Goal: Task Accomplishment & Management: Complete application form

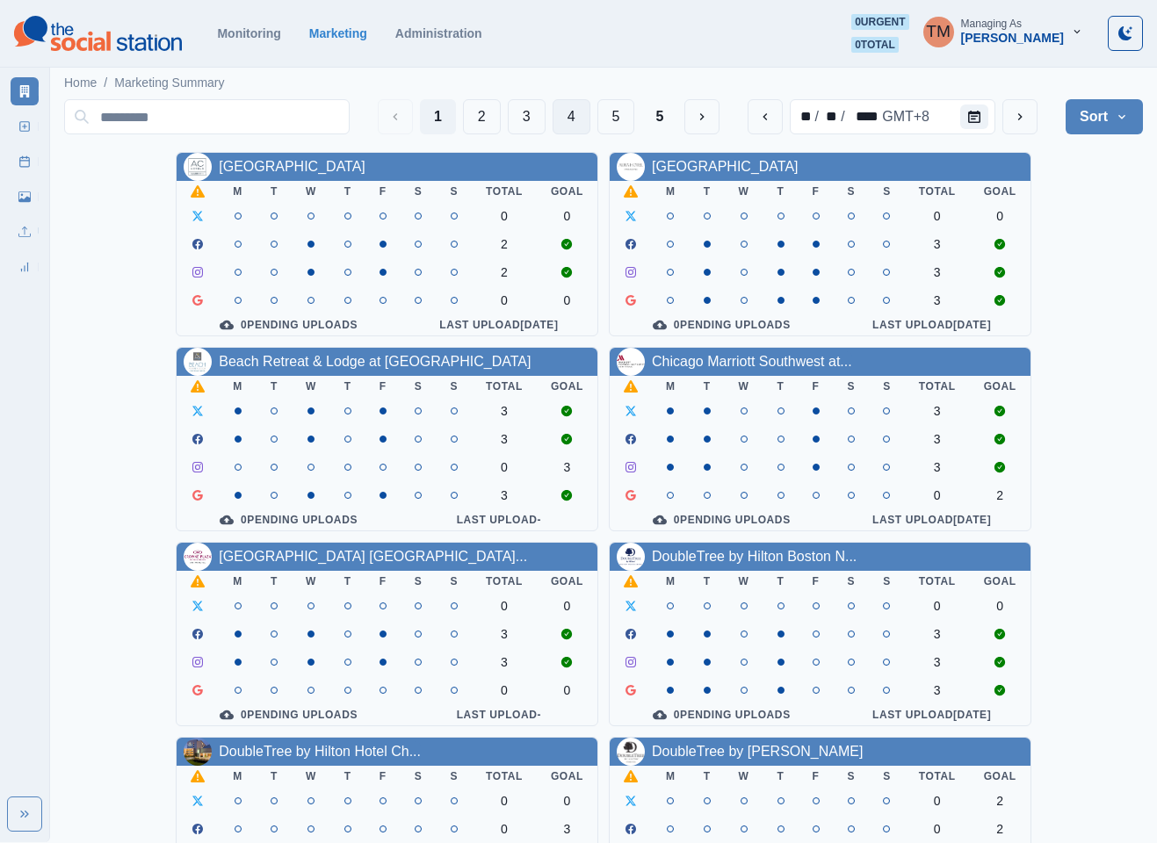
click at [560, 119] on button "4" at bounding box center [572, 116] width 38 height 35
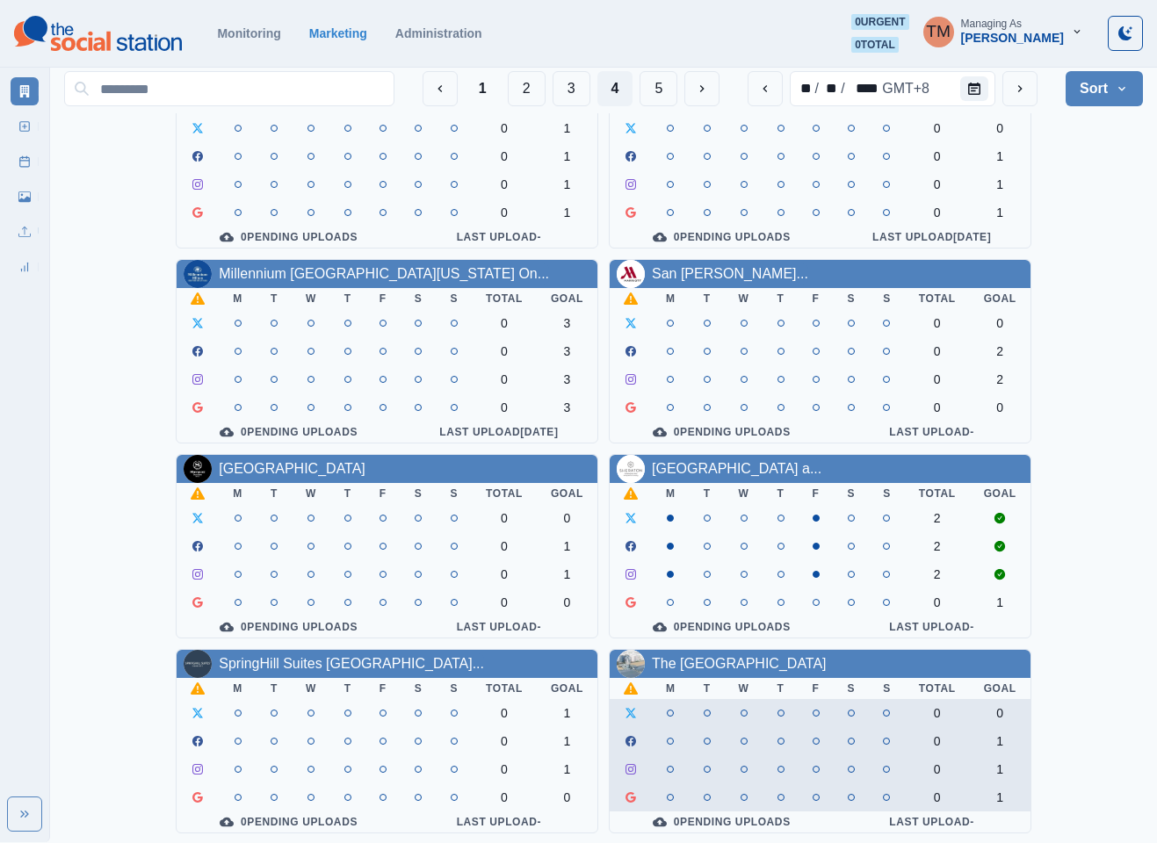
scroll to position [264, 0]
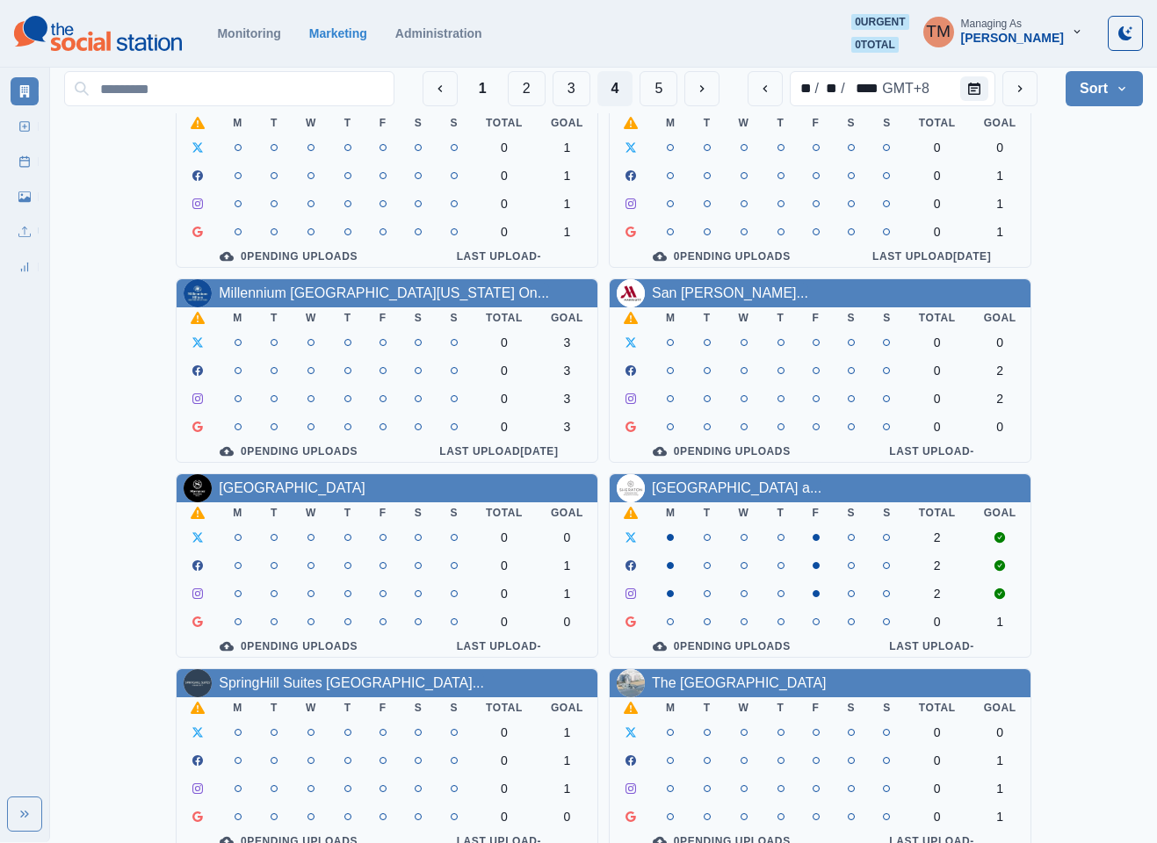
click at [752, 304] on div "San [PERSON_NAME]..." at bounding box center [730, 293] width 156 height 21
click at [755, 300] on link "San [PERSON_NAME]..." at bounding box center [730, 293] width 156 height 15
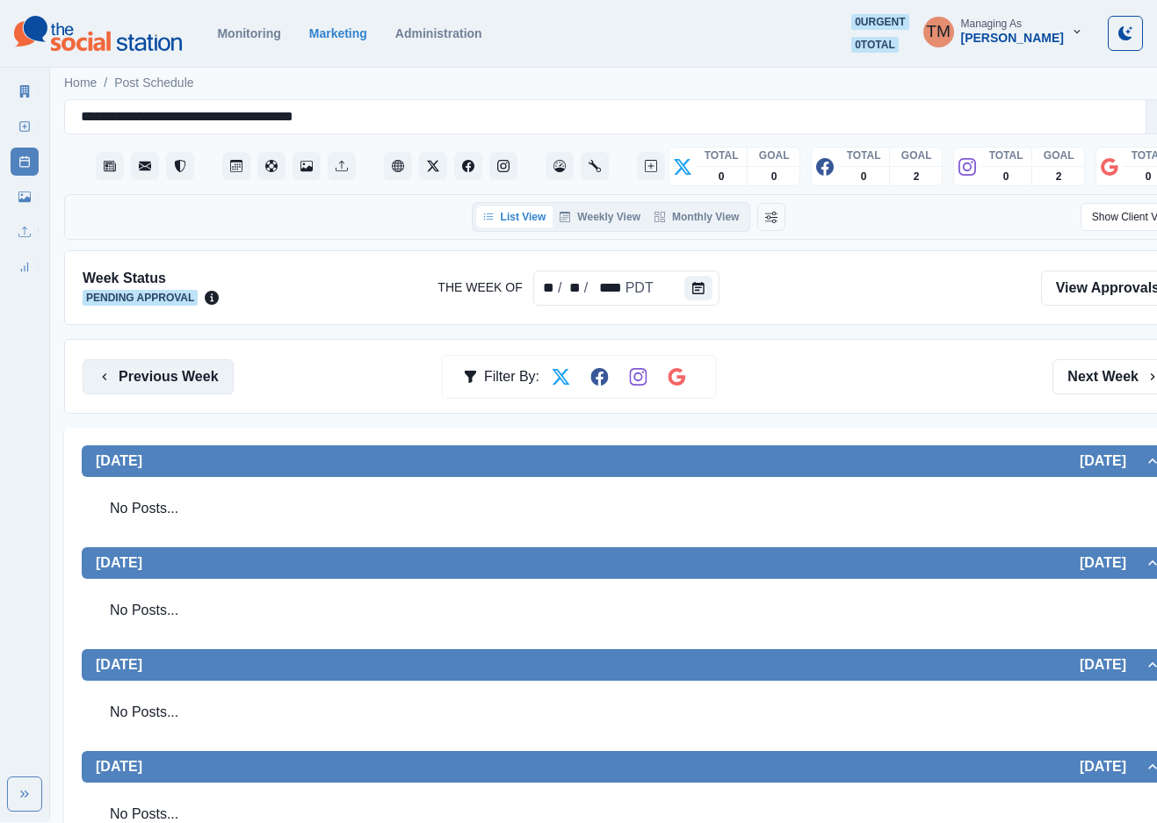
click at [133, 372] on button "Previous Week" at bounding box center [158, 376] width 151 height 35
click at [27, 124] on icon at bounding box center [24, 126] width 12 height 12
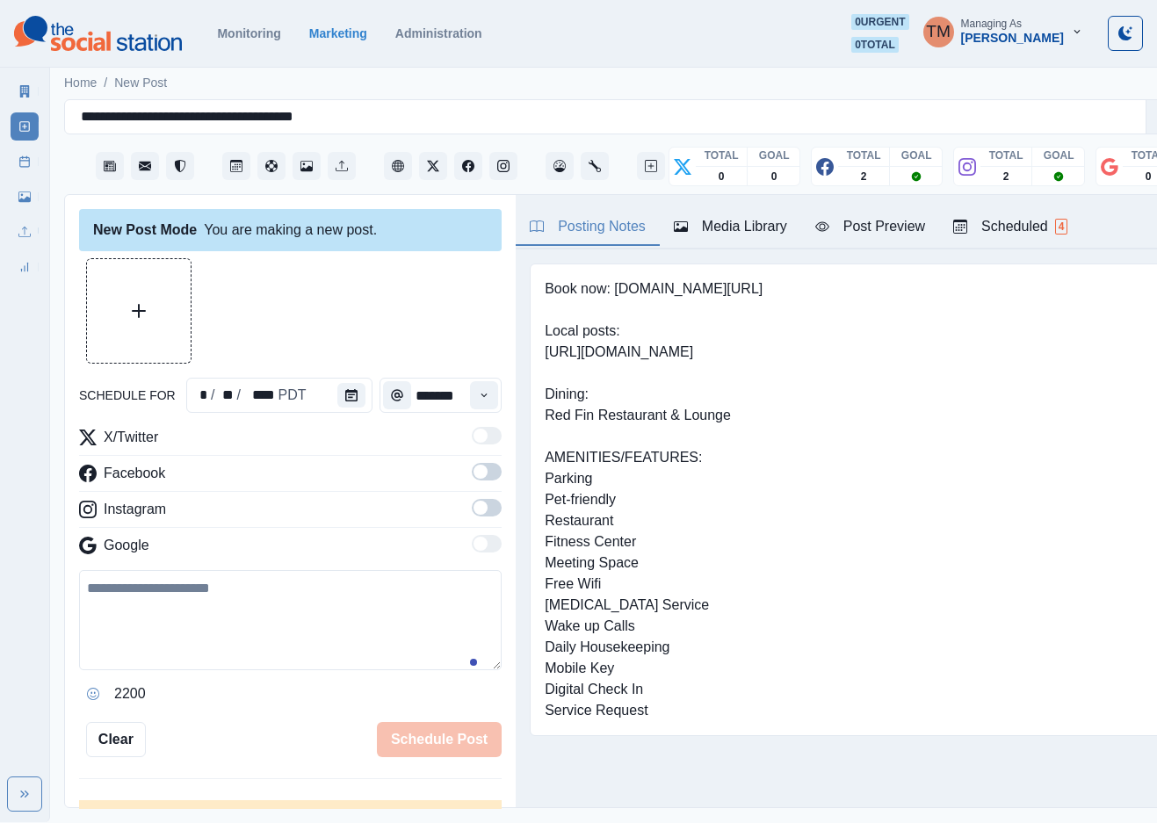
click at [133, 635] on textarea at bounding box center [290, 620] width 423 height 100
paste textarea "**********"
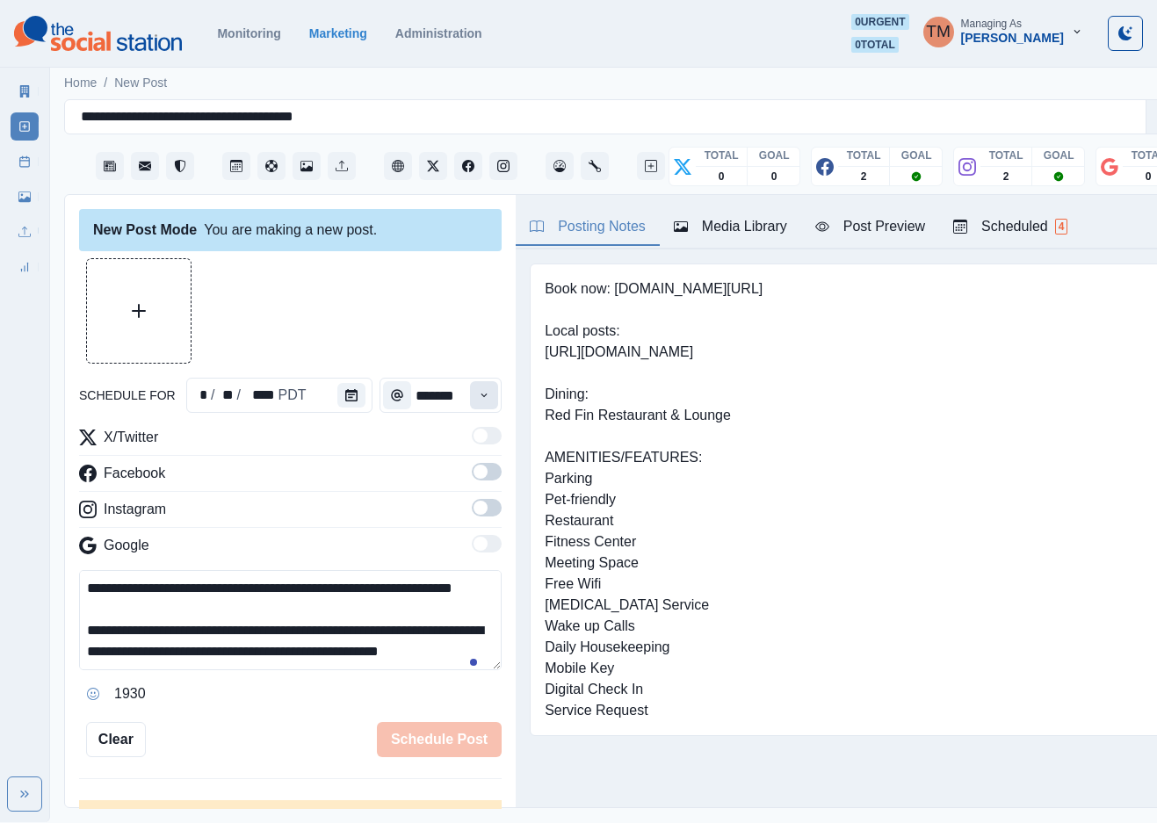
scroll to position [141, 0]
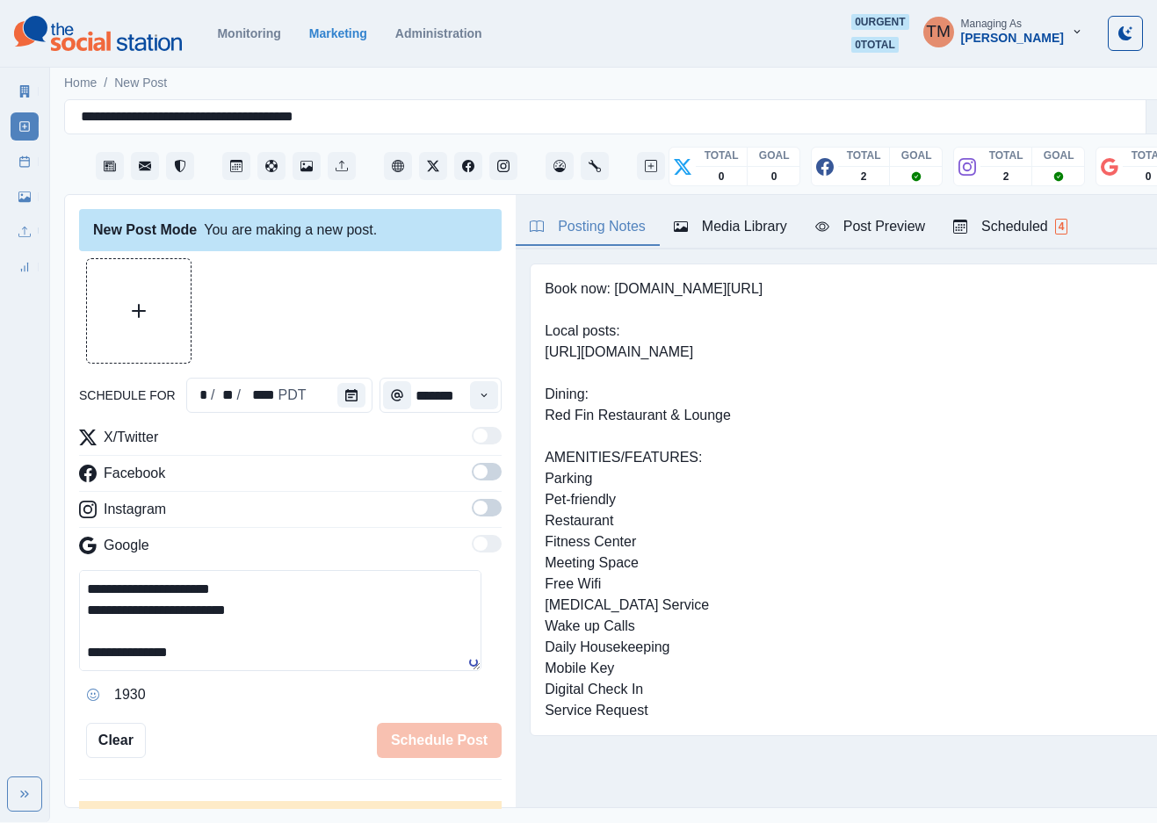
type textarea "**********"
click at [473, 481] on span at bounding box center [487, 472] width 30 height 18
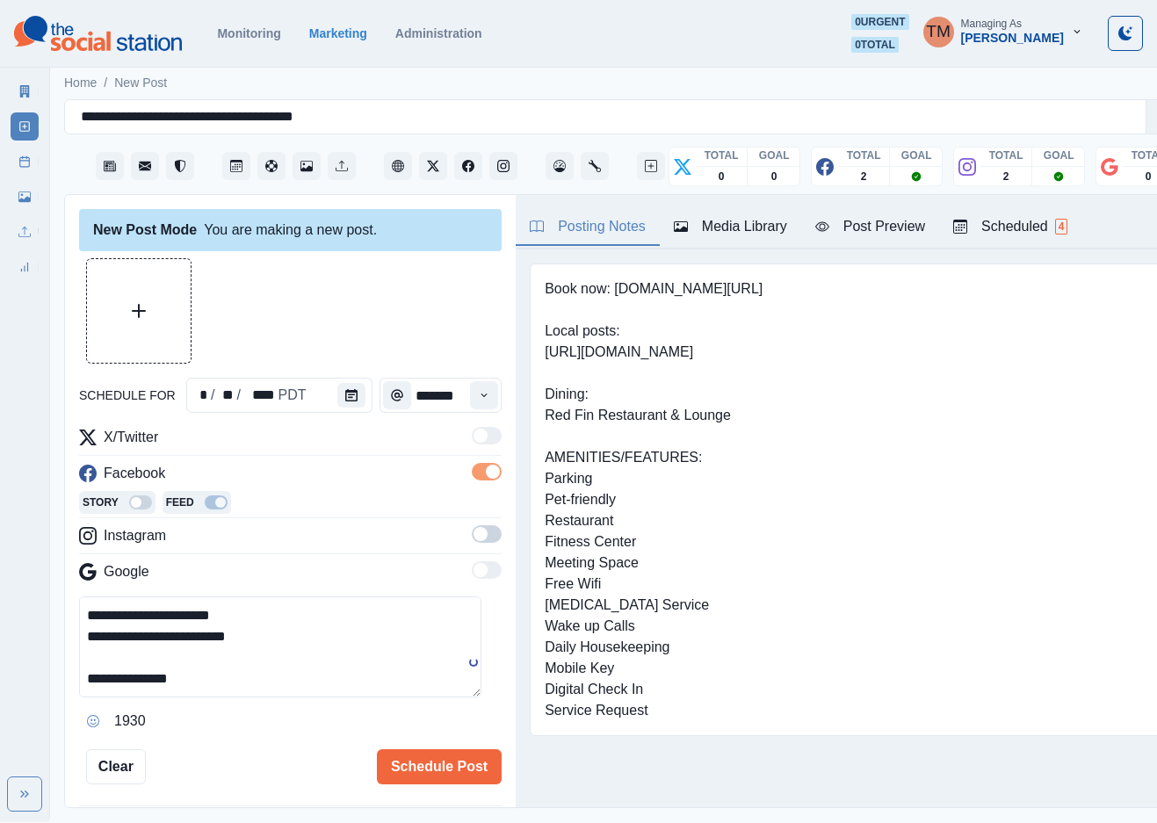
click at [473, 535] on span at bounding box center [487, 534] width 30 height 18
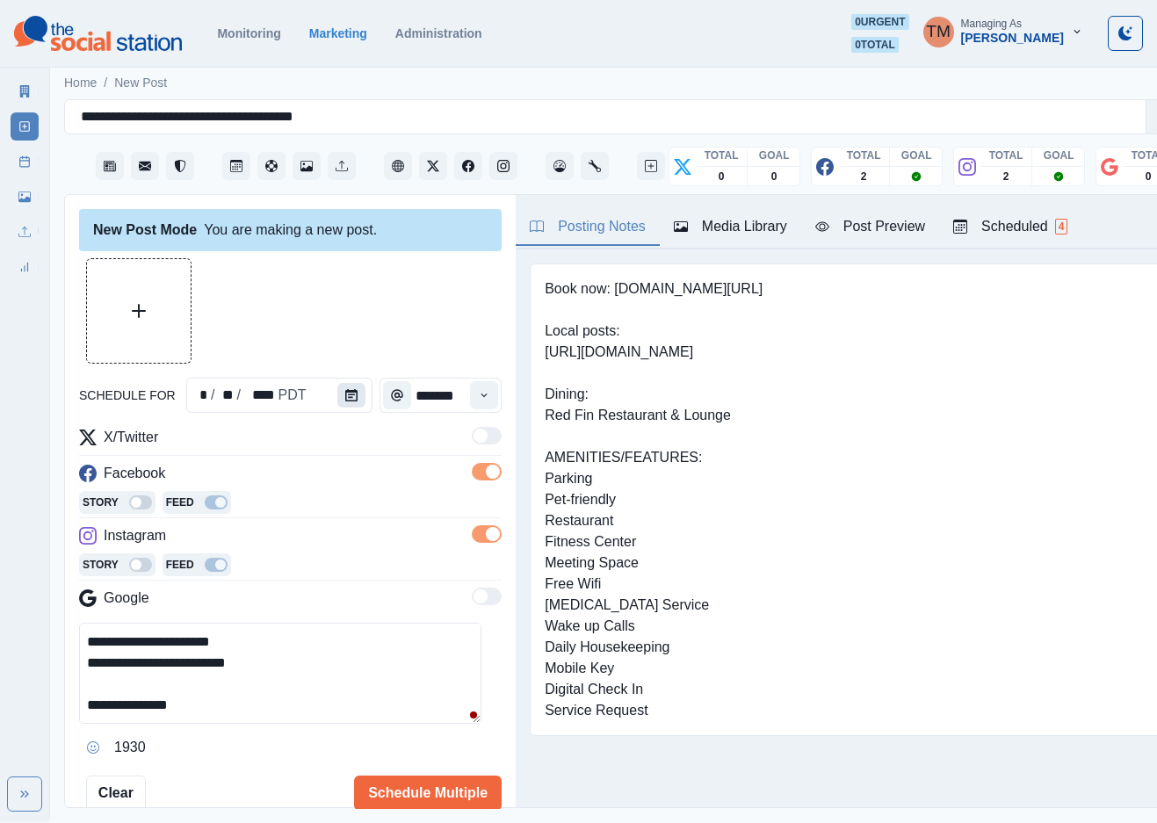
click at [345, 395] on icon "Calendar" at bounding box center [351, 395] width 12 height 12
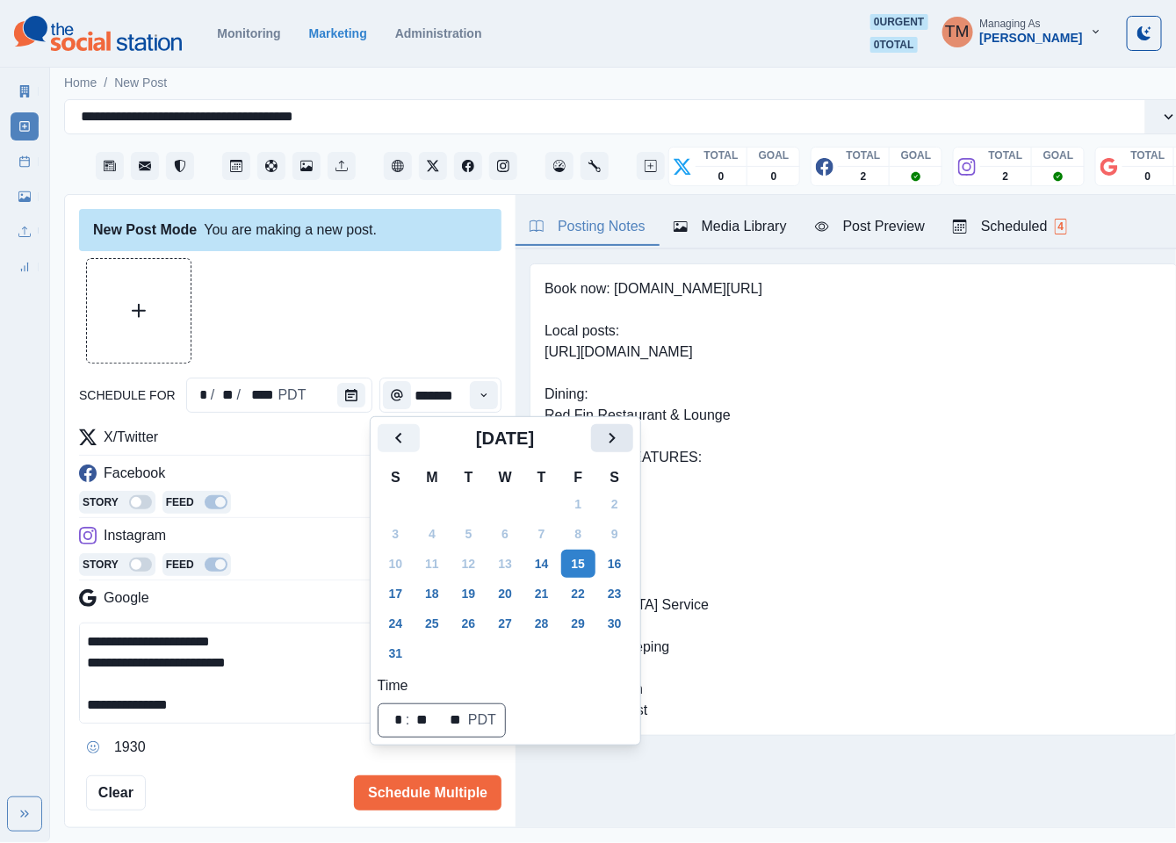
click at [617, 444] on icon "Next" at bounding box center [612, 438] width 21 height 21
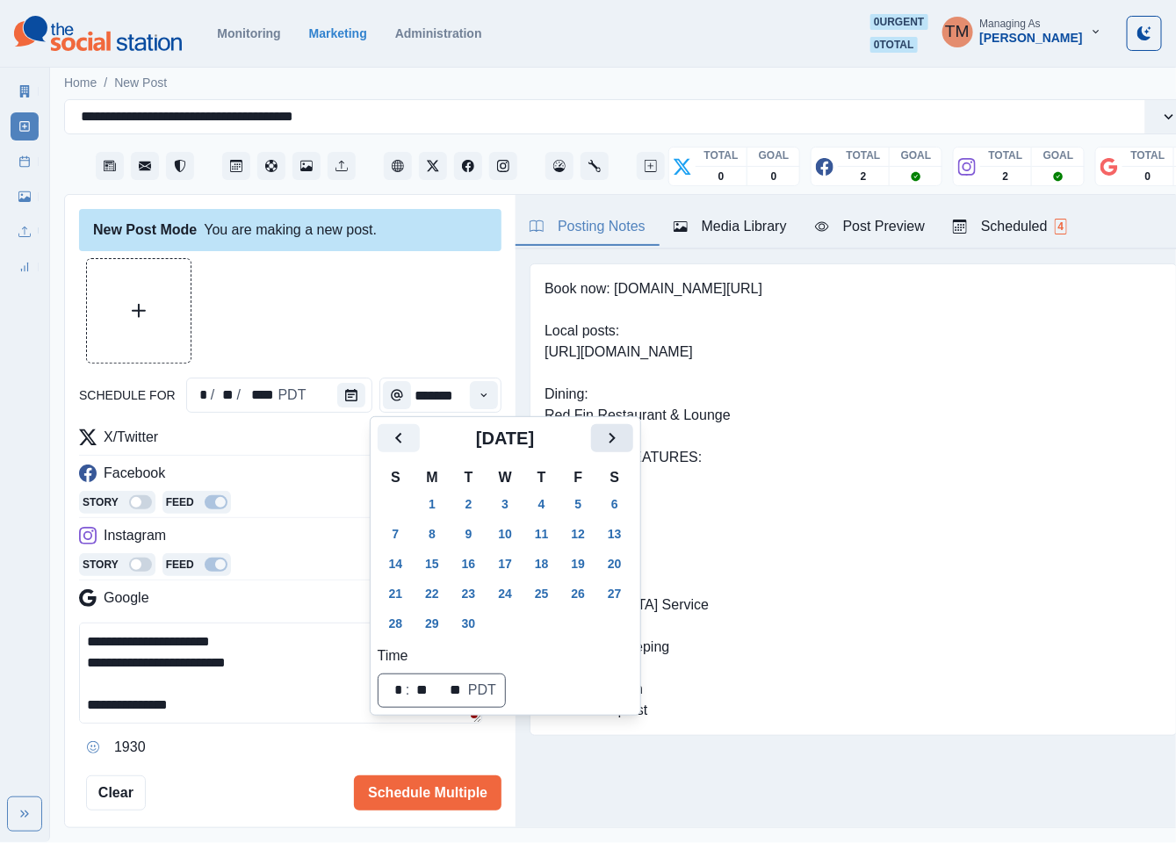
click at [617, 444] on icon "Next" at bounding box center [612, 438] width 21 height 21
click at [428, 531] on button "6" at bounding box center [432, 534] width 35 height 28
click at [362, 320] on div at bounding box center [290, 310] width 423 height 105
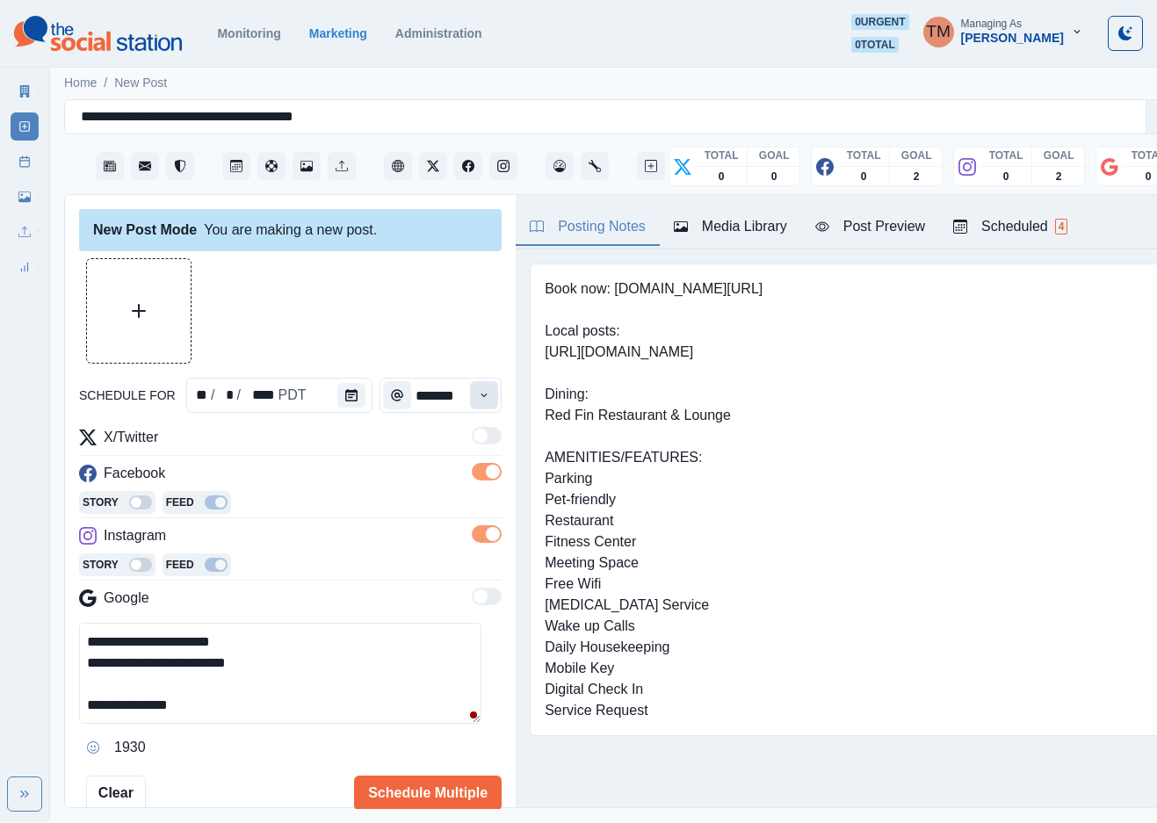
click at [478, 393] on icon "Time" at bounding box center [484, 395] width 12 height 12
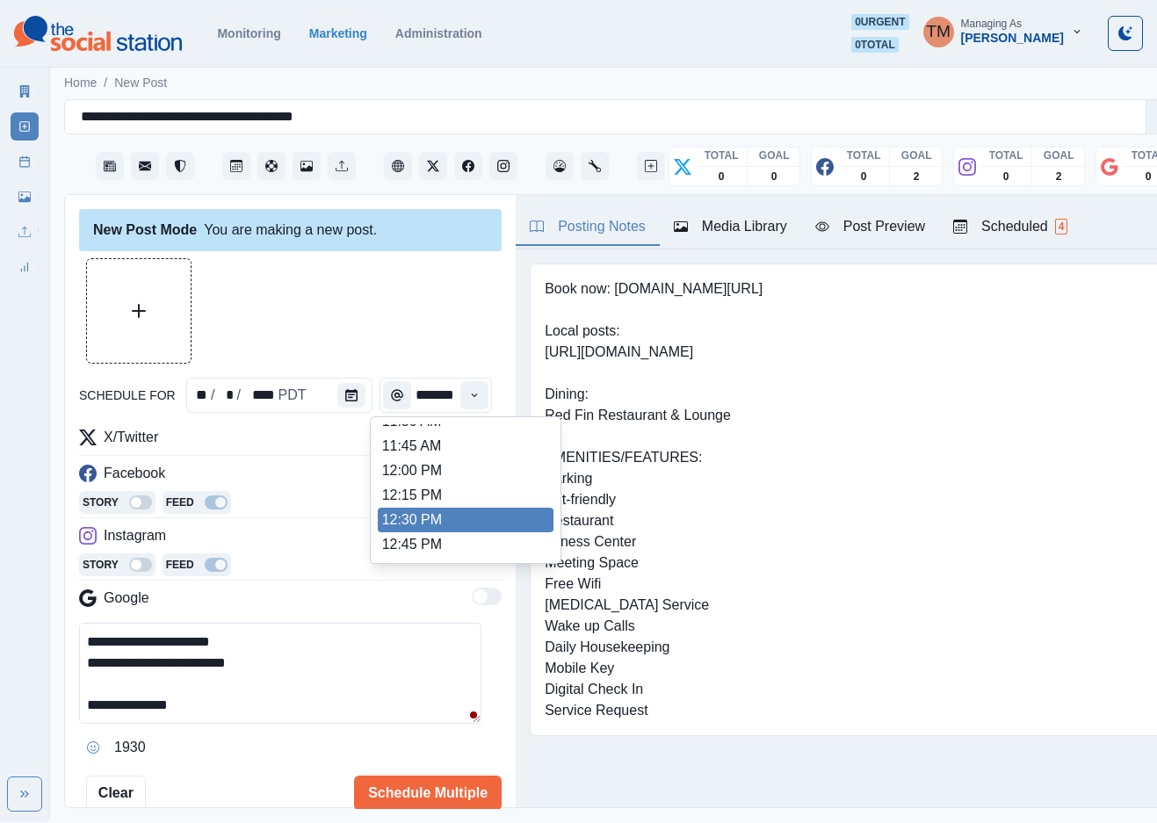
scroll to position [395, 0]
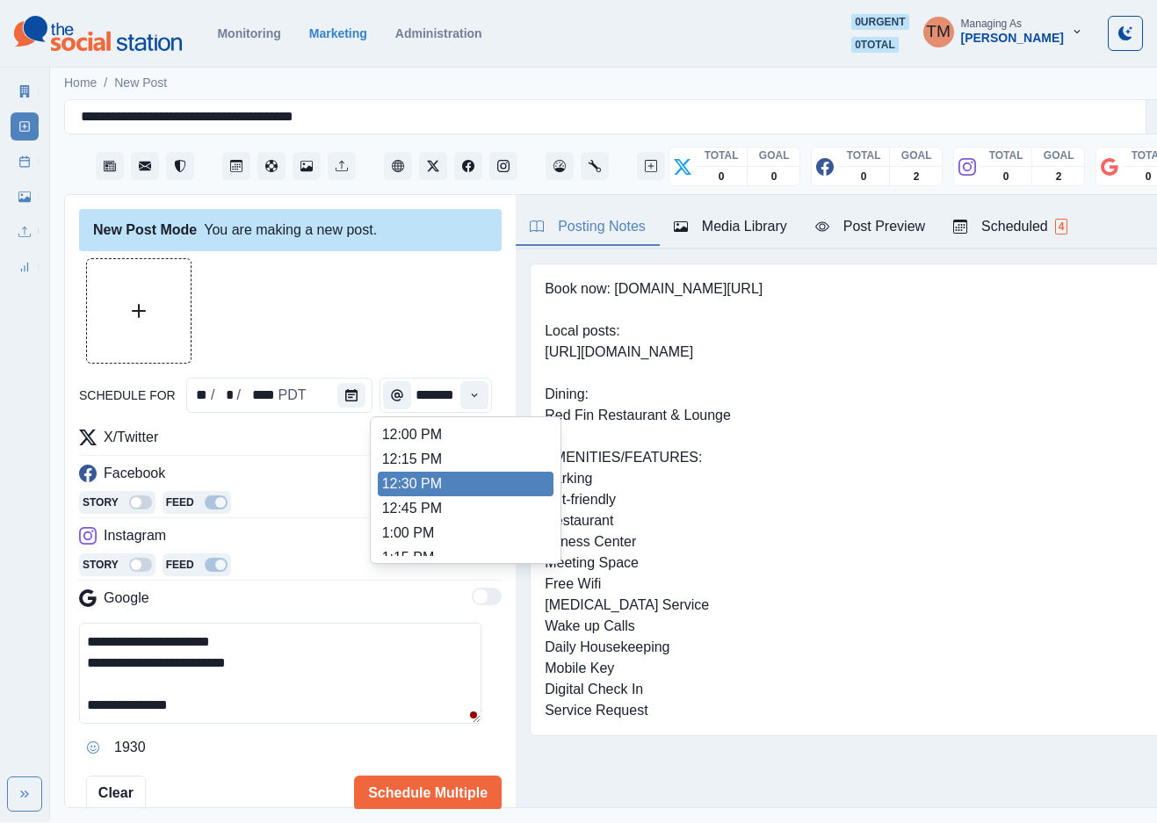
click at [412, 481] on li "12:30 PM" at bounding box center [466, 484] width 176 height 25
type input "********"
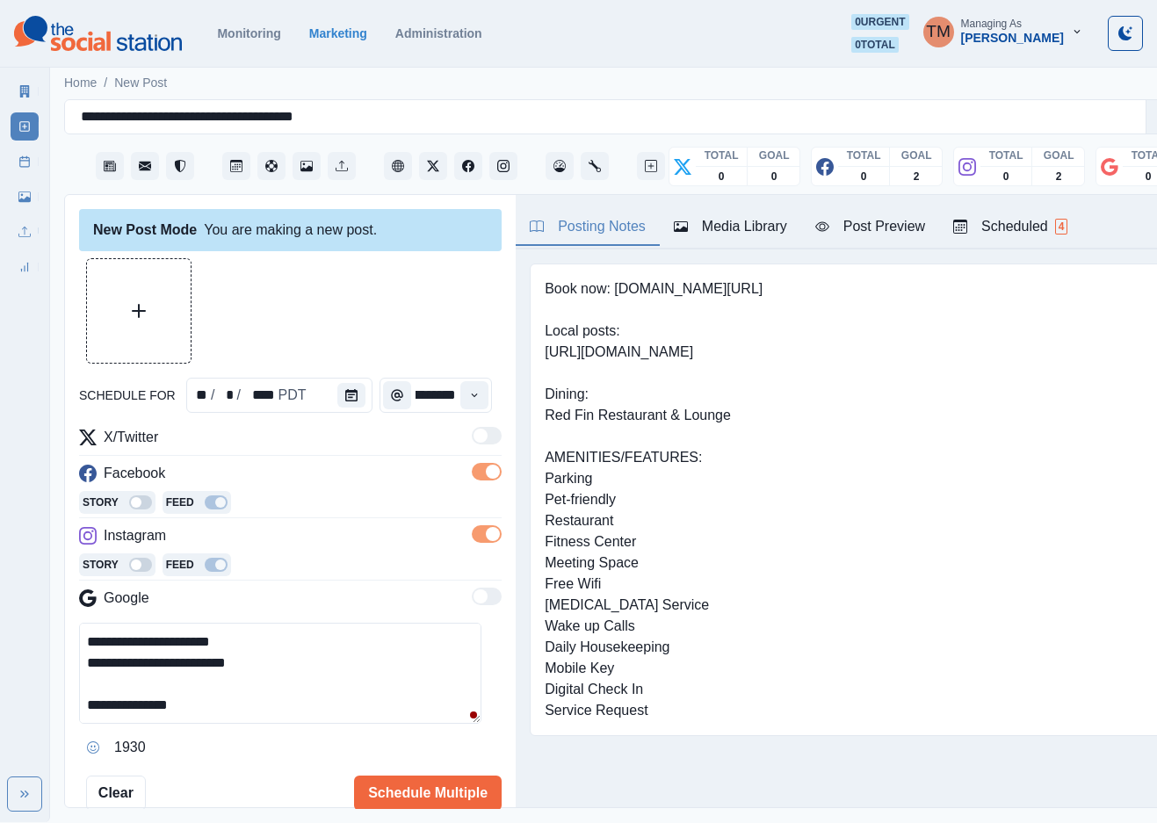
click at [432, 322] on div at bounding box center [290, 310] width 423 height 105
click at [158, 332] on button "Upload Media" at bounding box center [139, 311] width 104 height 104
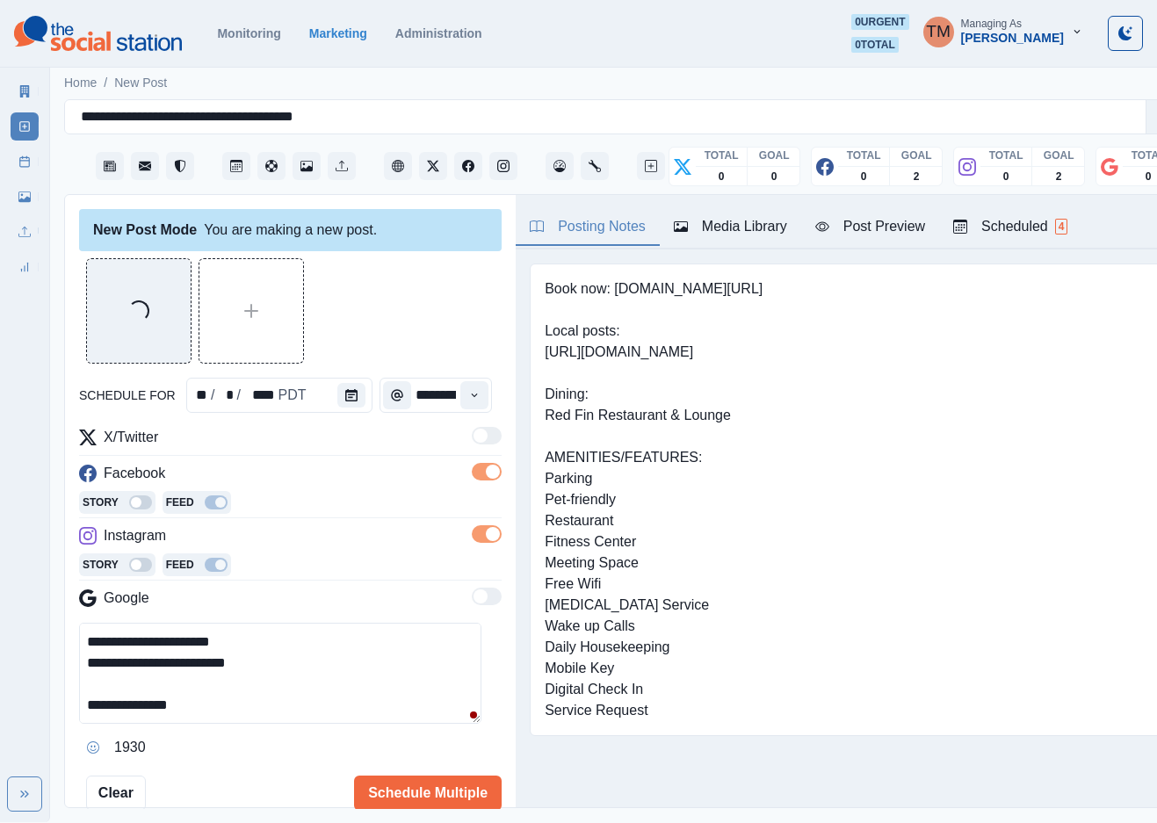
click at [372, 304] on div "Loading..." at bounding box center [290, 310] width 423 height 105
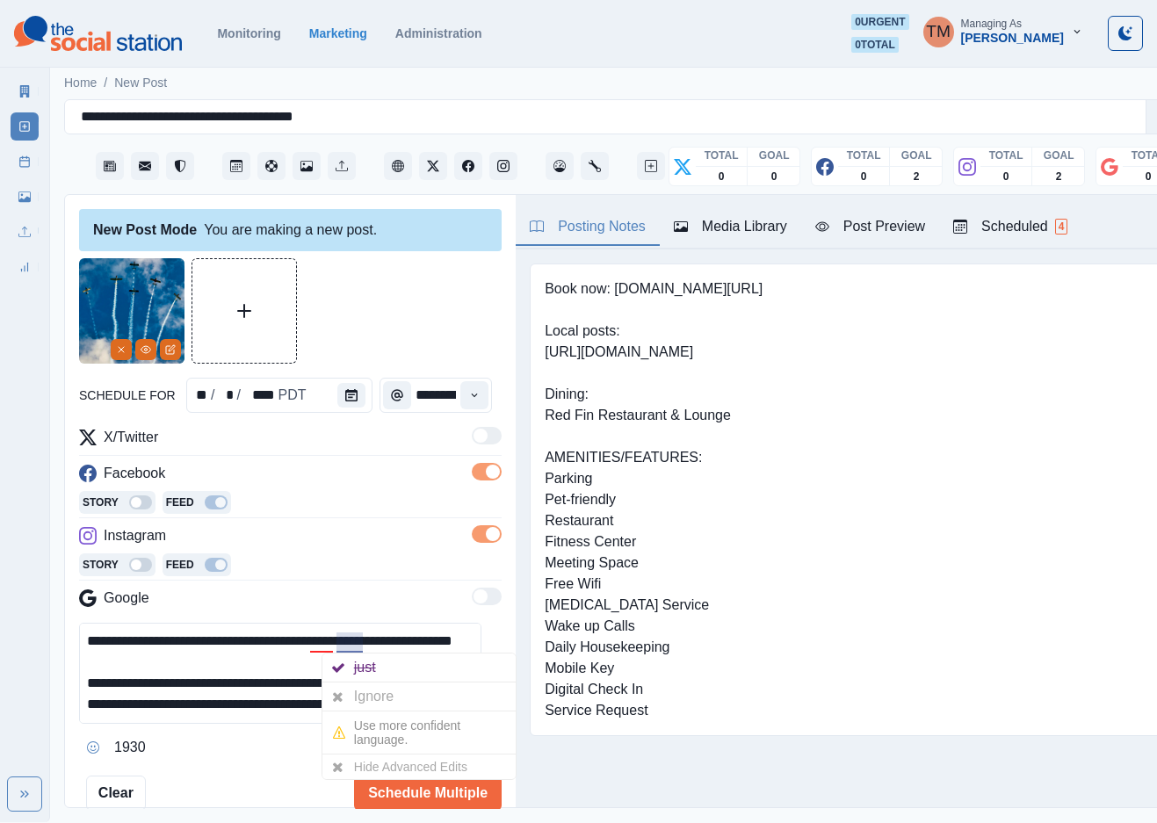
click at [338, 640] on textarea "**********" at bounding box center [280, 673] width 402 height 101
click at [372, 696] on div "Ignore" at bounding box center [383, 697] width 47 height 28
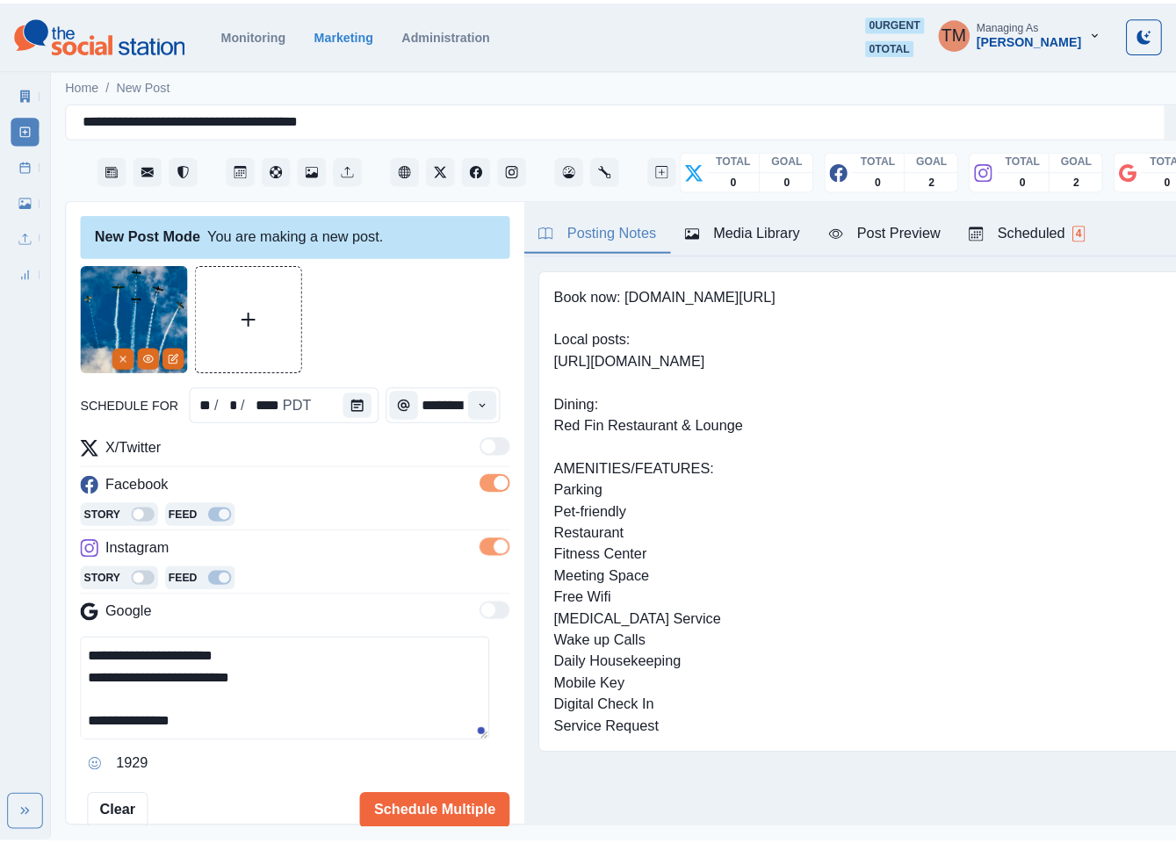
scroll to position [146, 0]
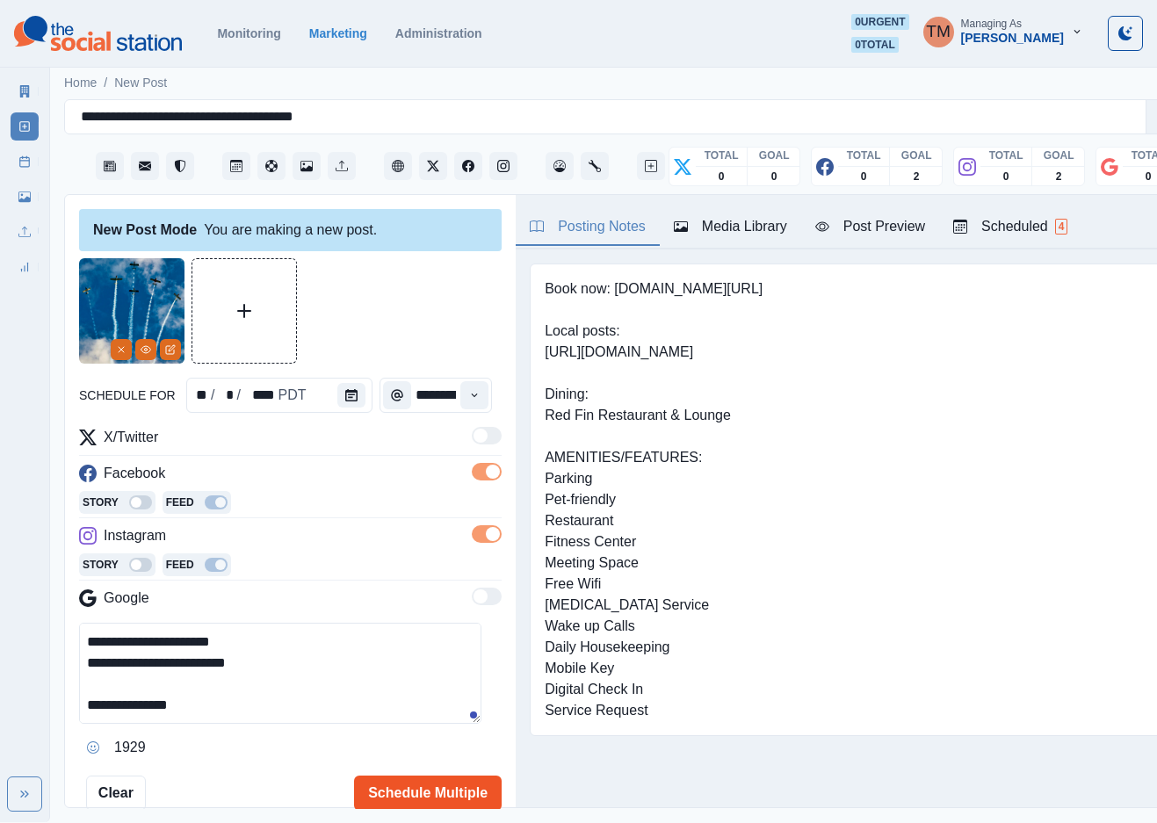
type textarea "**********"
click at [416, 799] on button "Schedule Multiple" at bounding box center [428, 793] width 148 height 35
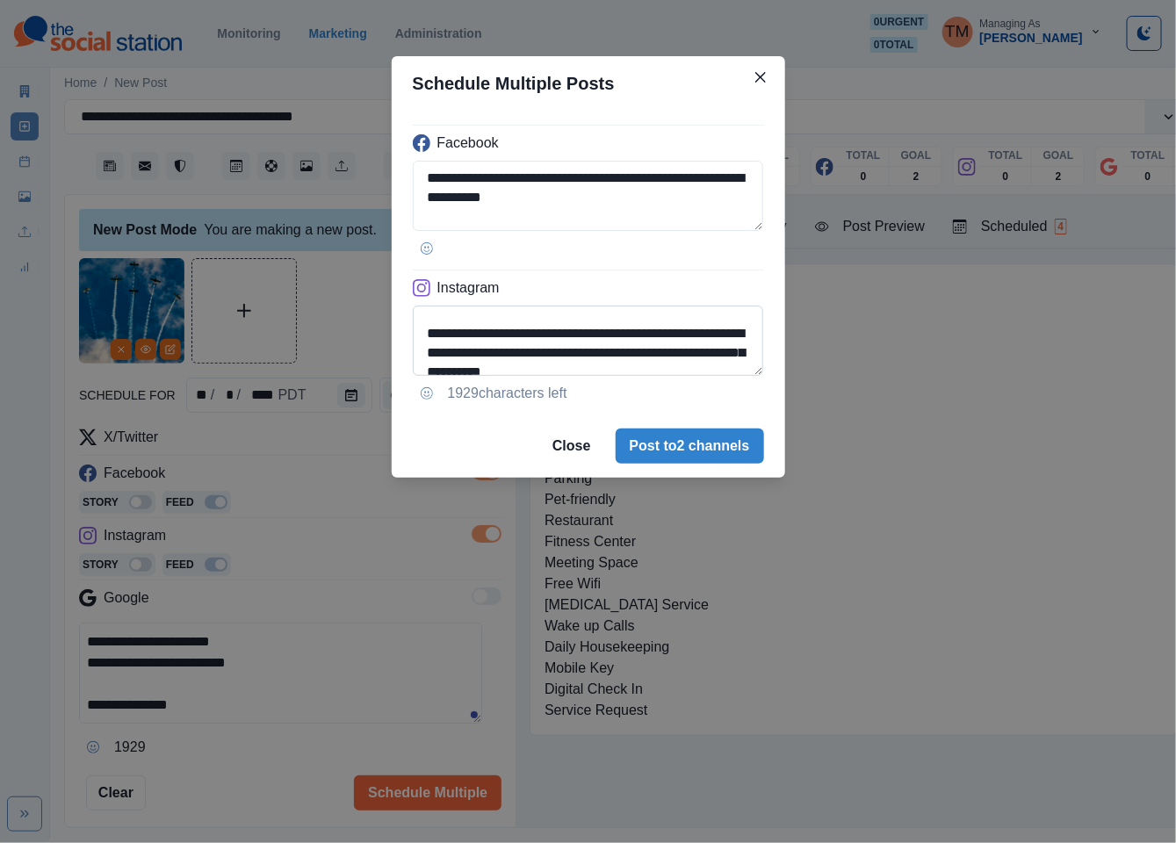
scroll to position [53, 0]
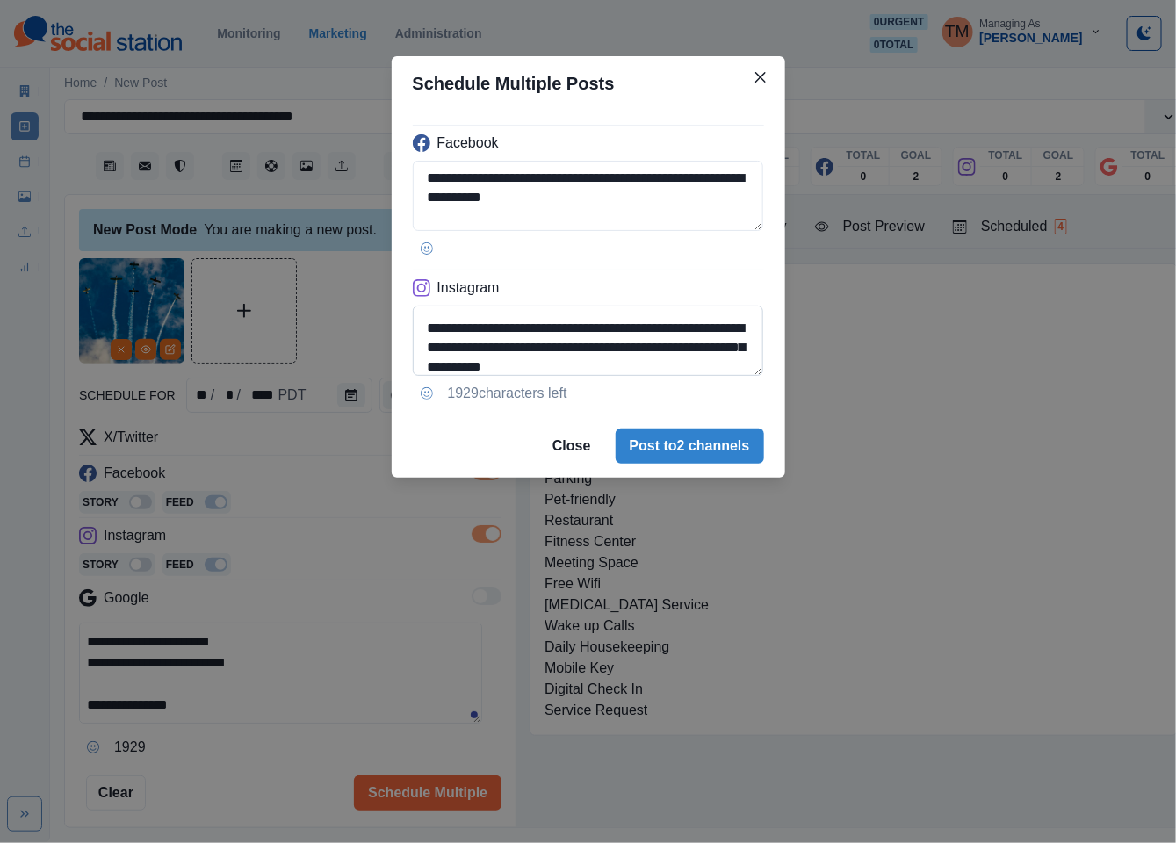
click at [517, 322] on textarea "**********" at bounding box center [588, 341] width 351 height 70
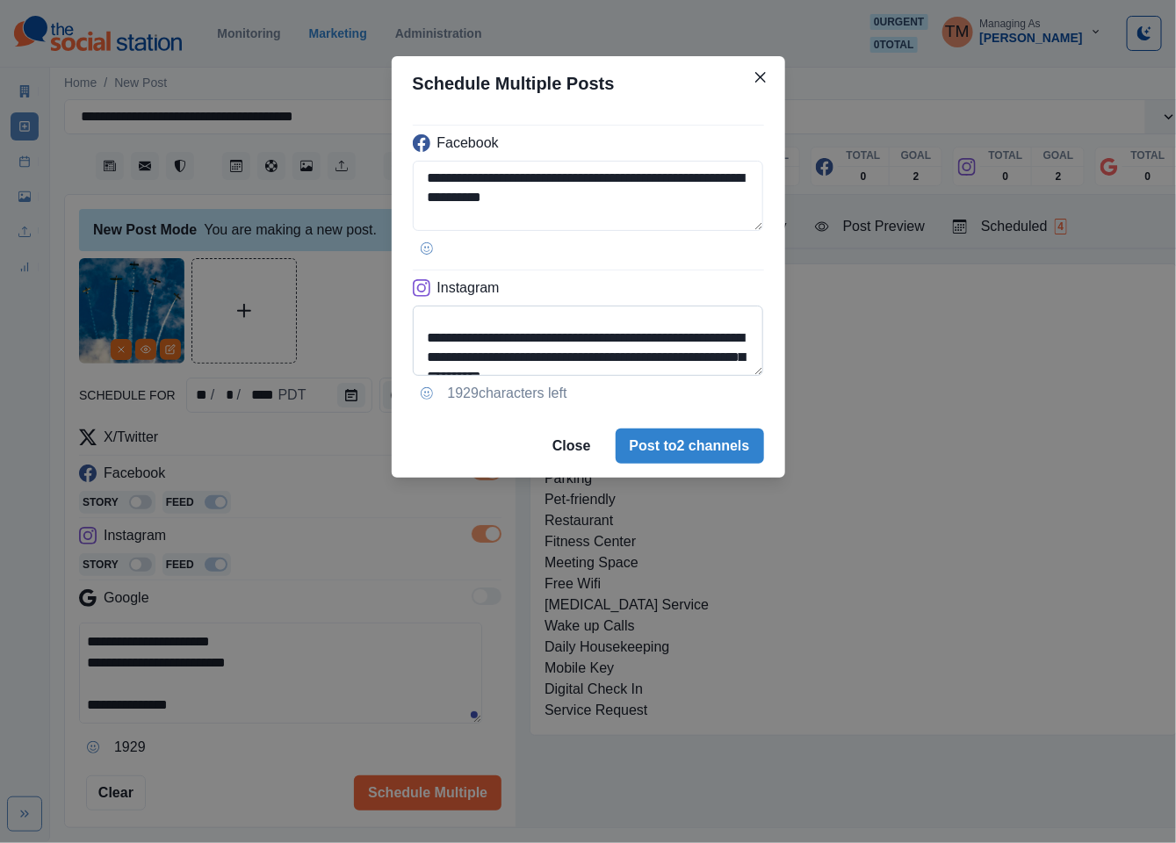
paste textarea
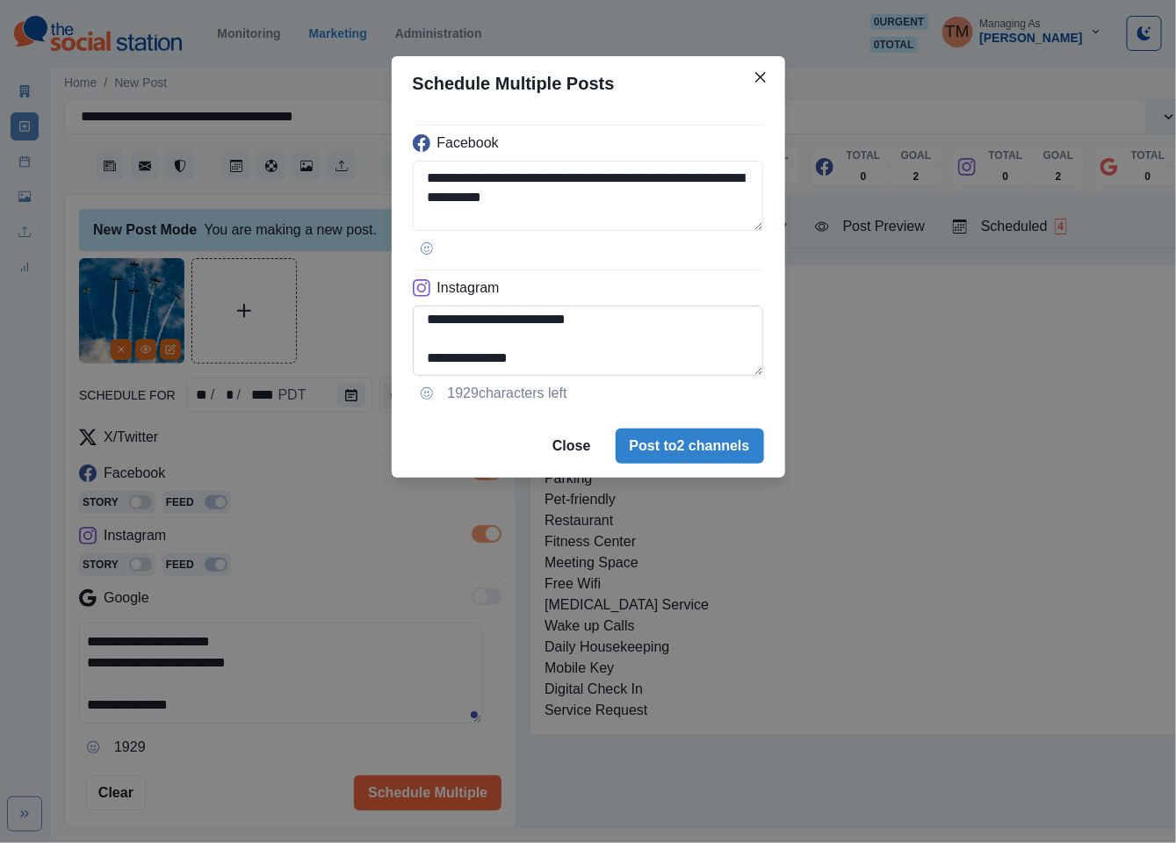
scroll to position [125, 0]
type textarea "**********"
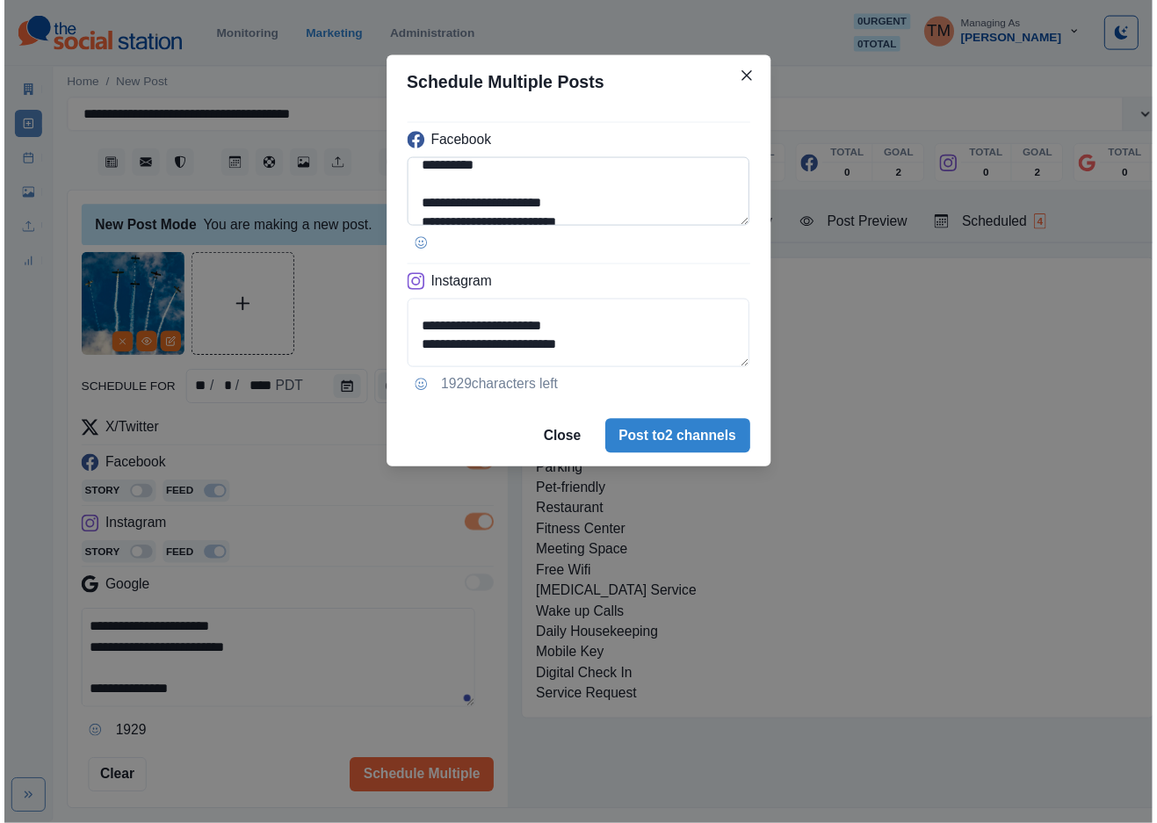
scroll to position [158, 0]
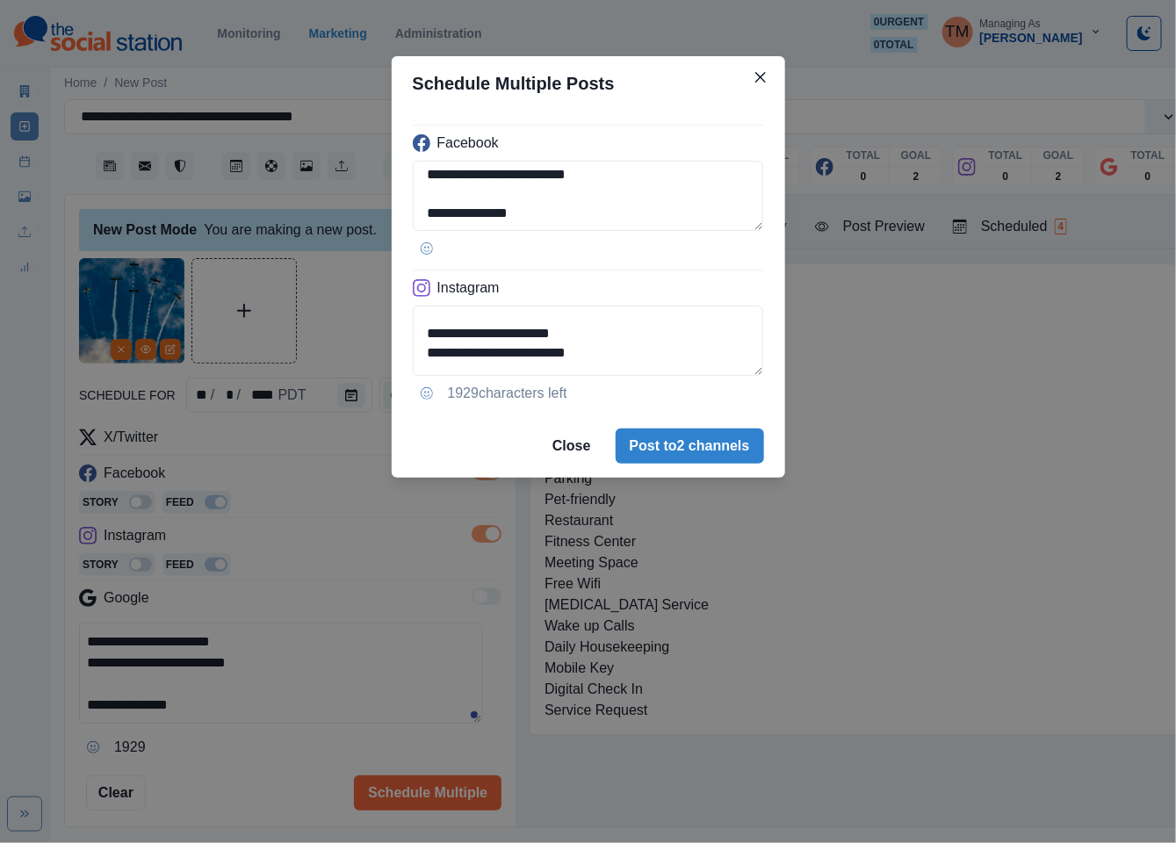
drag, startPoint x: 340, startPoint y: 319, endPoint x: 788, endPoint y: 275, distance: 450.2
click at [343, 317] on div "**********" at bounding box center [588, 421] width 1176 height 843
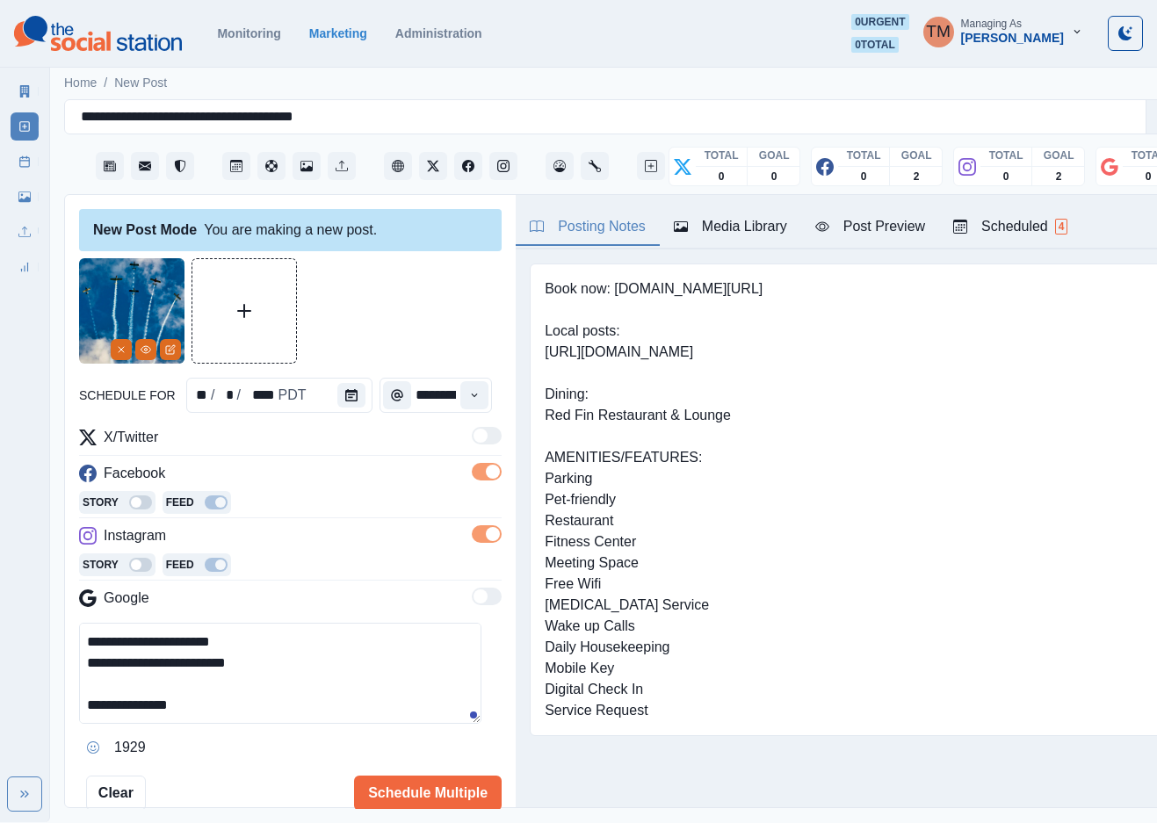
click at [889, 233] on div "Post Preview" at bounding box center [870, 226] width 110 height 21
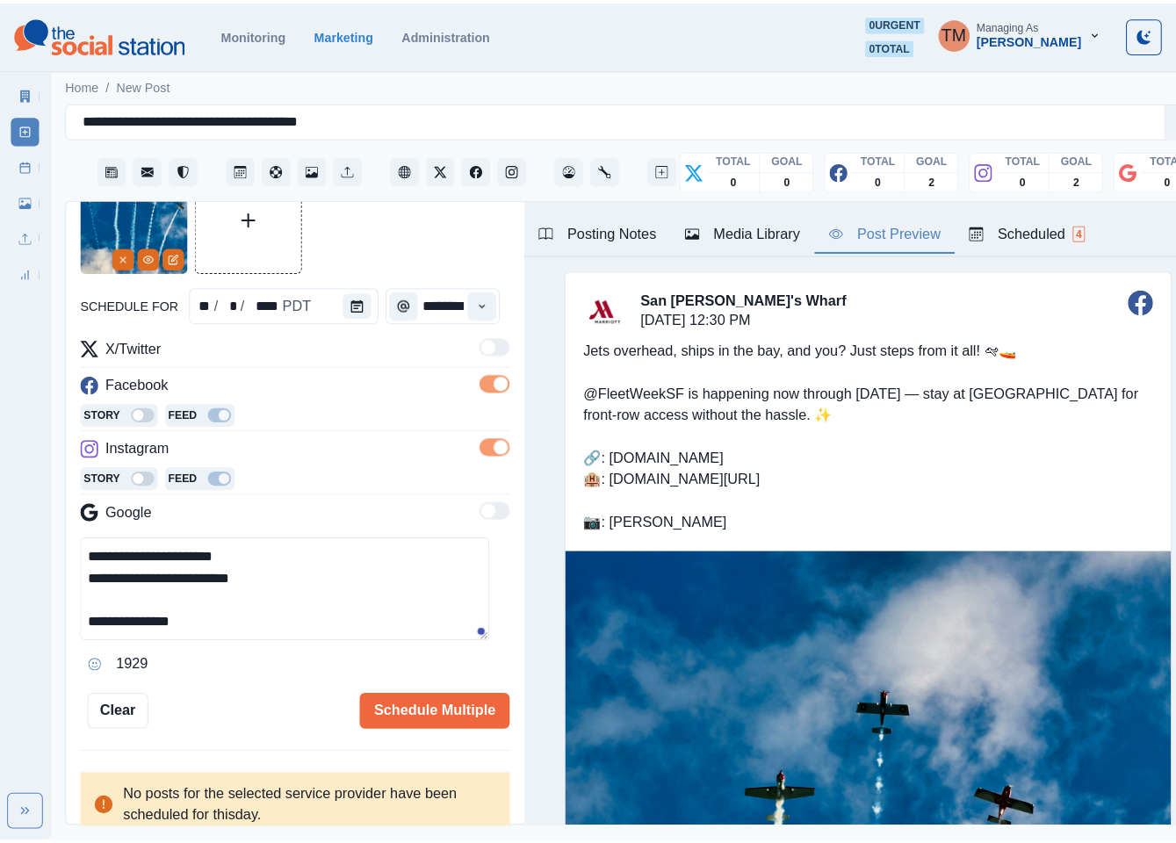
scroll to position [101, 0]
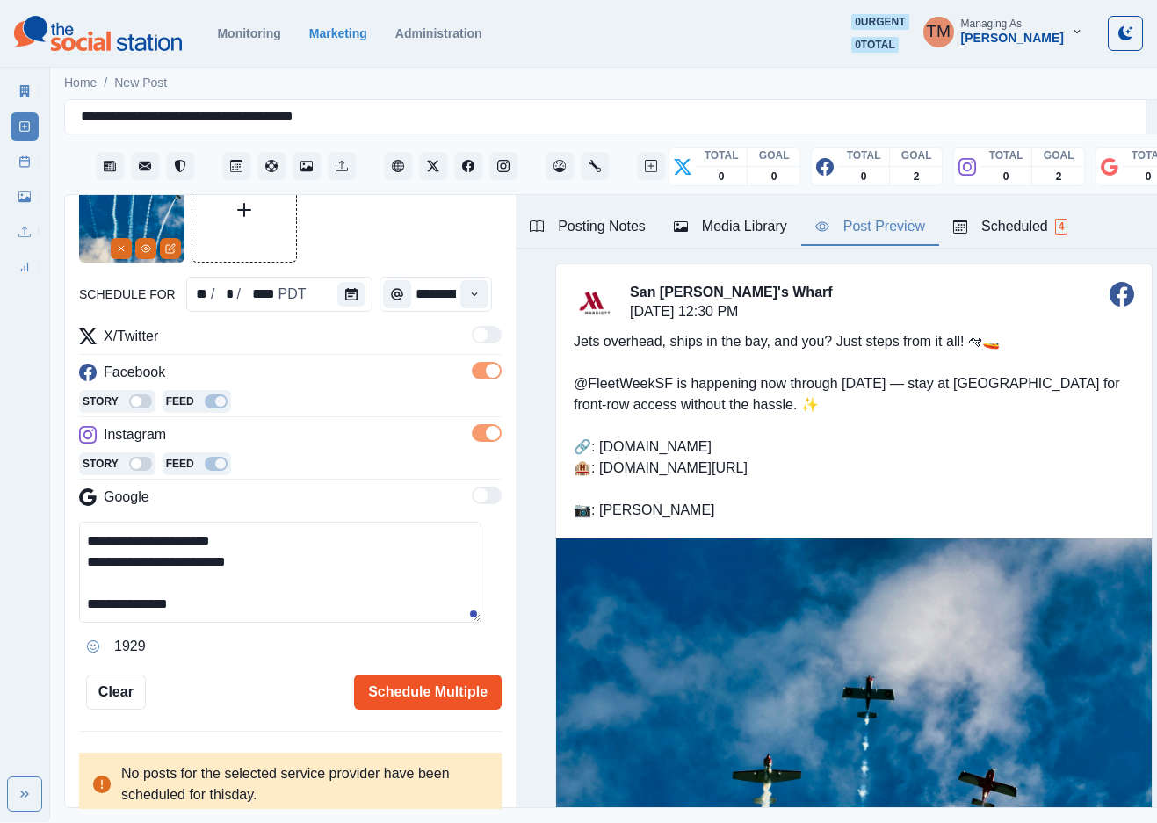
click at [417, 699] on button "Schedule Multiple" at bounding box center [428, 692] width 148 height 35
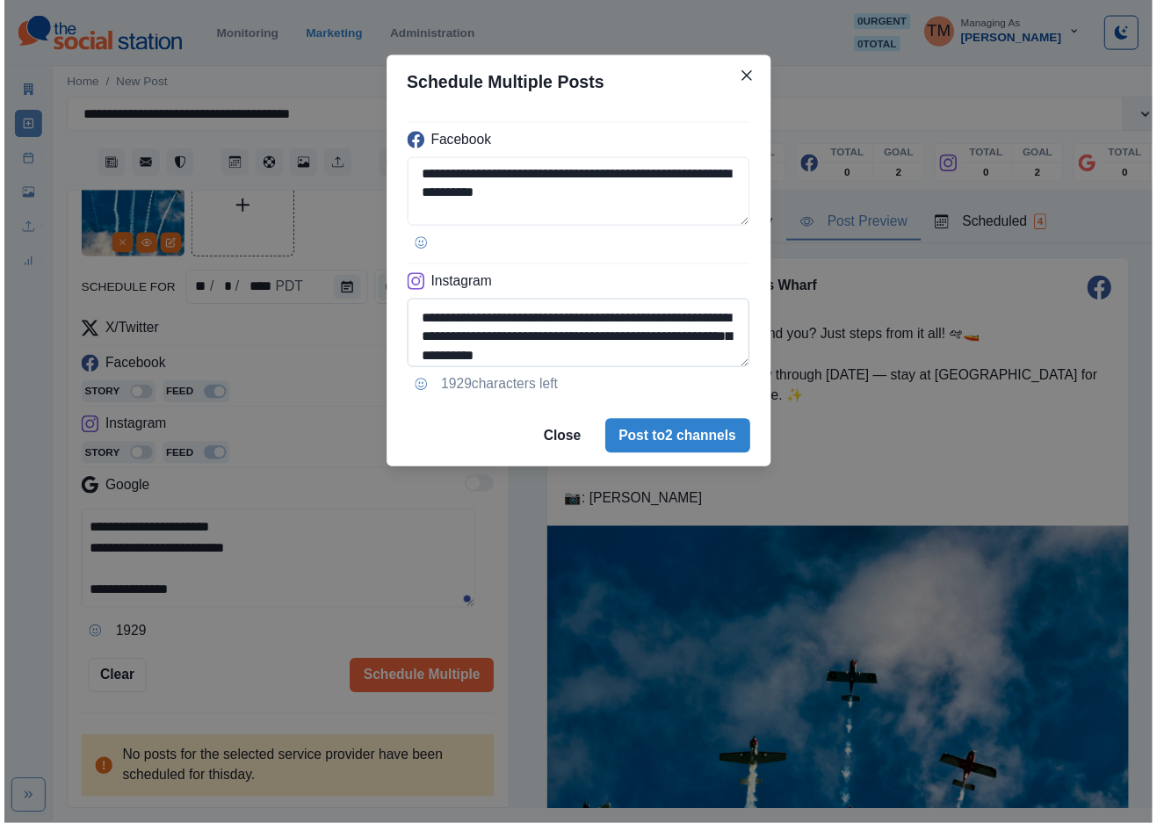
scroll to position [46, 0]
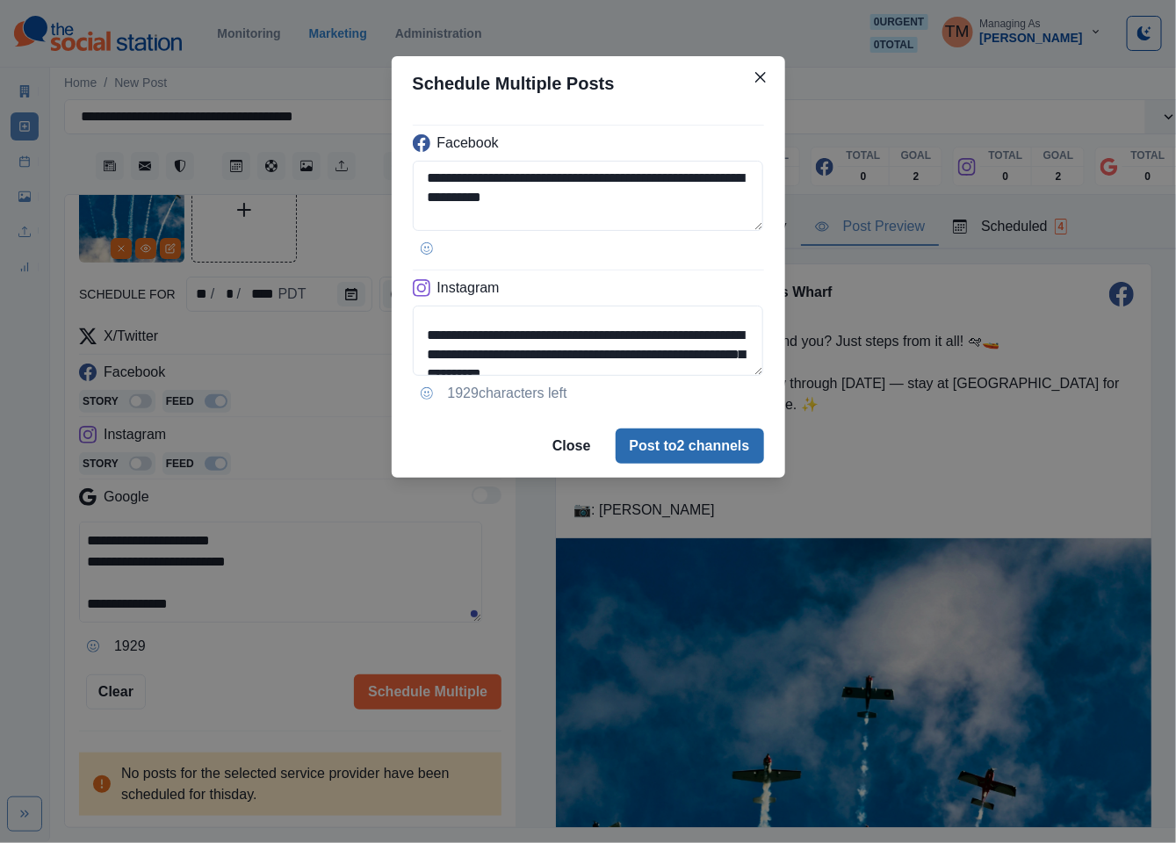
click at [699, 454] on button "Post to 2 channels" at bounding box center [690, 446] width 148 height 35
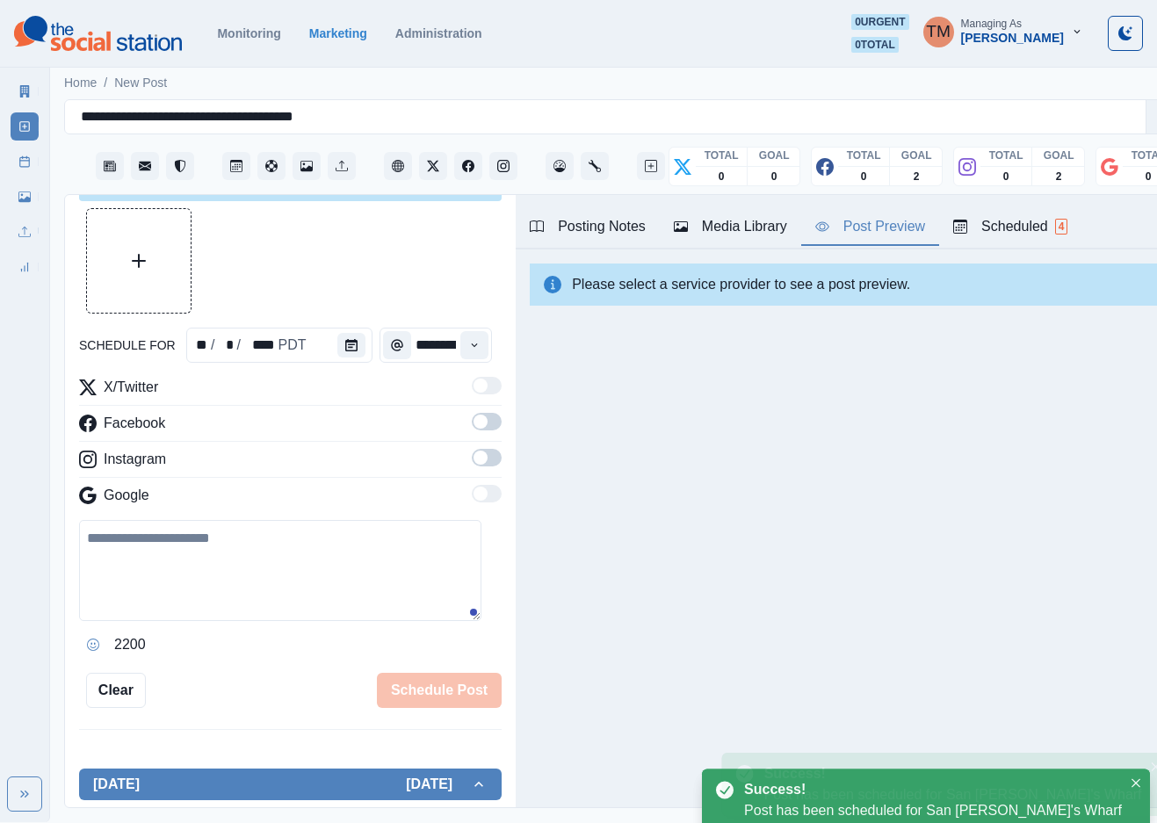
scroll to position [101, 0]
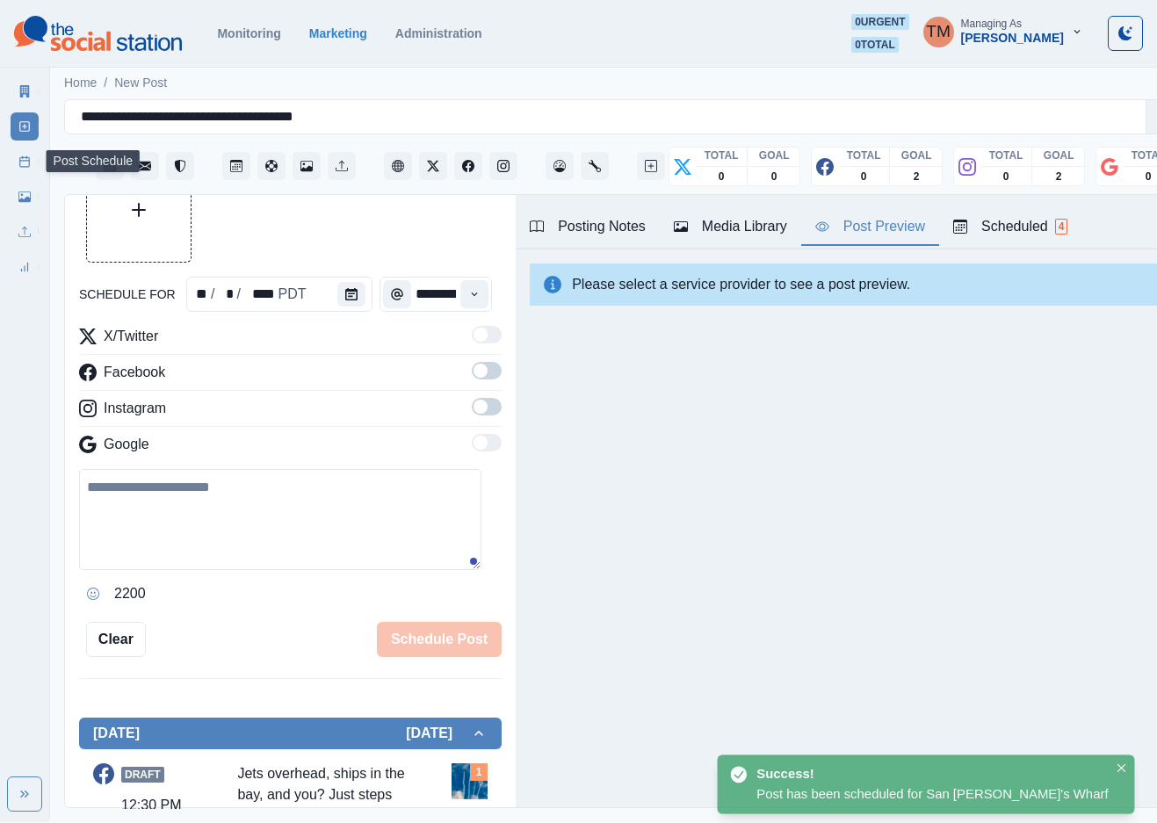
click at [22, 163] on icon at bounding box center [24, 161] width 12 height 12
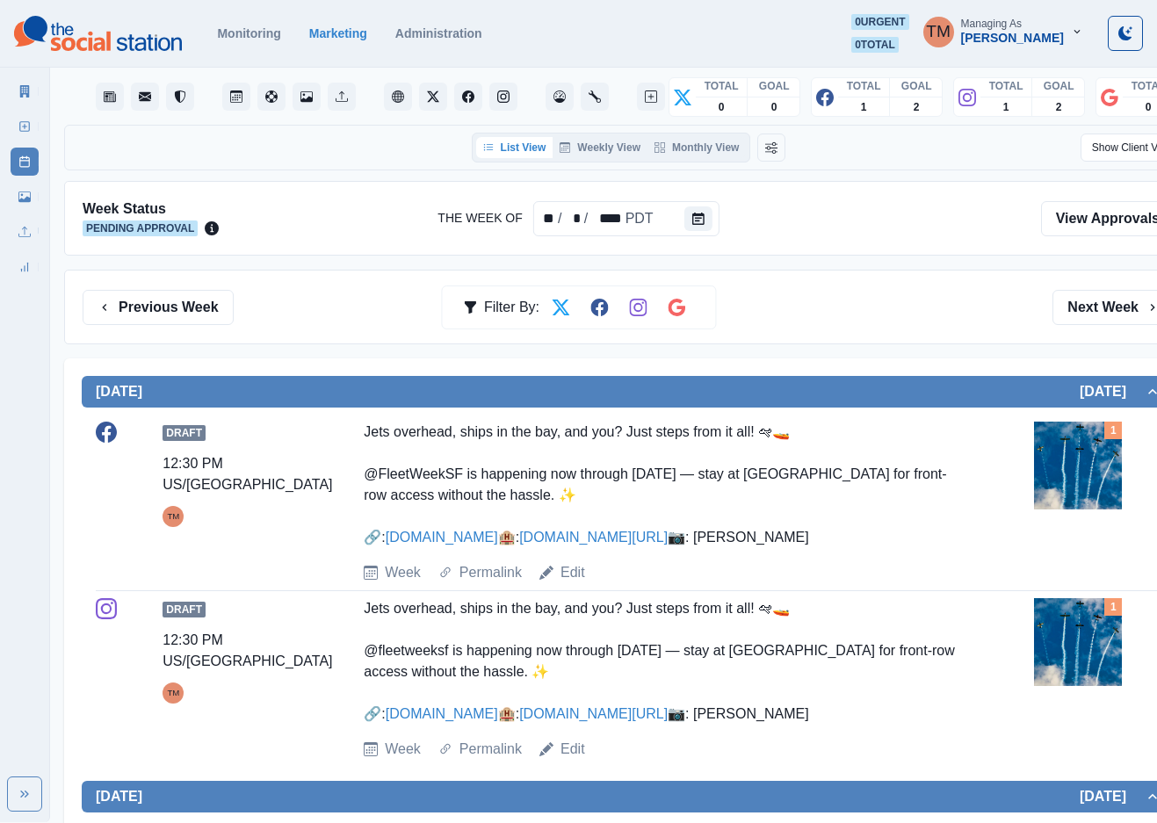
scroll to position [132, 0]
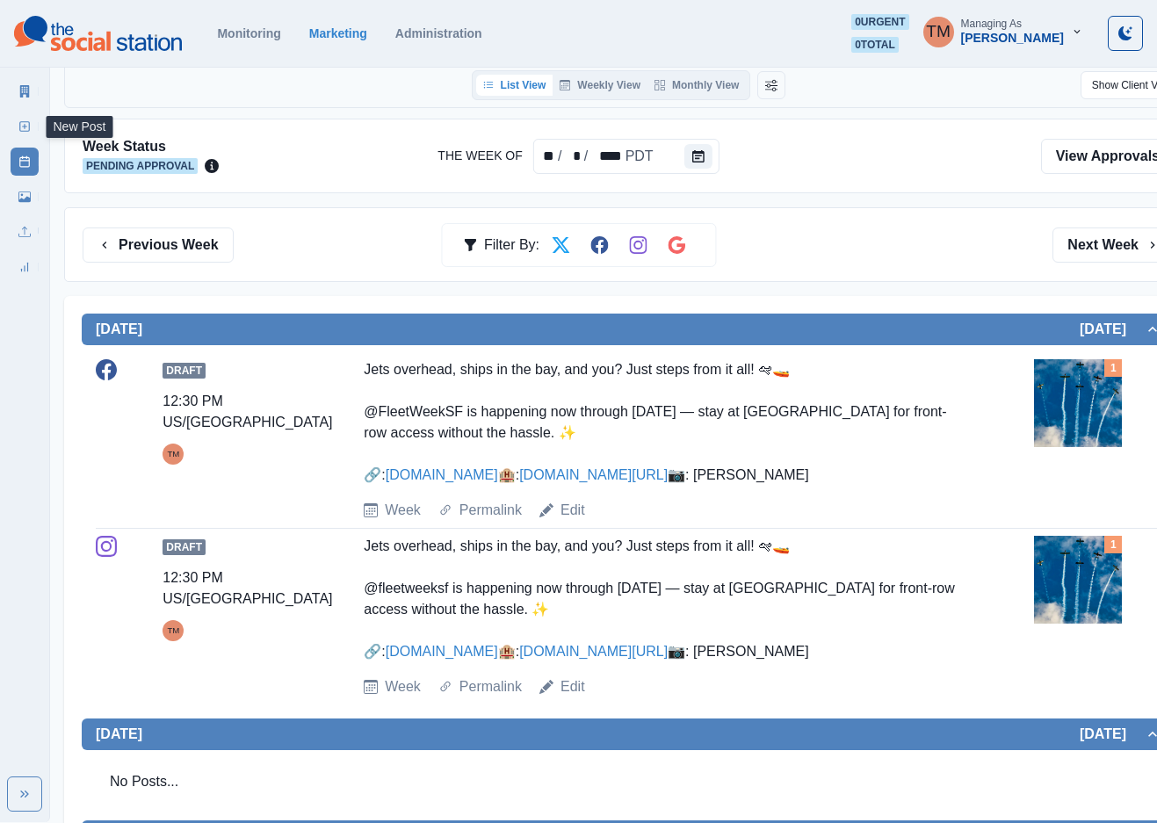
click at [17, 130] on link "New Post" at bounding box center [25, 126] width 28 height 28
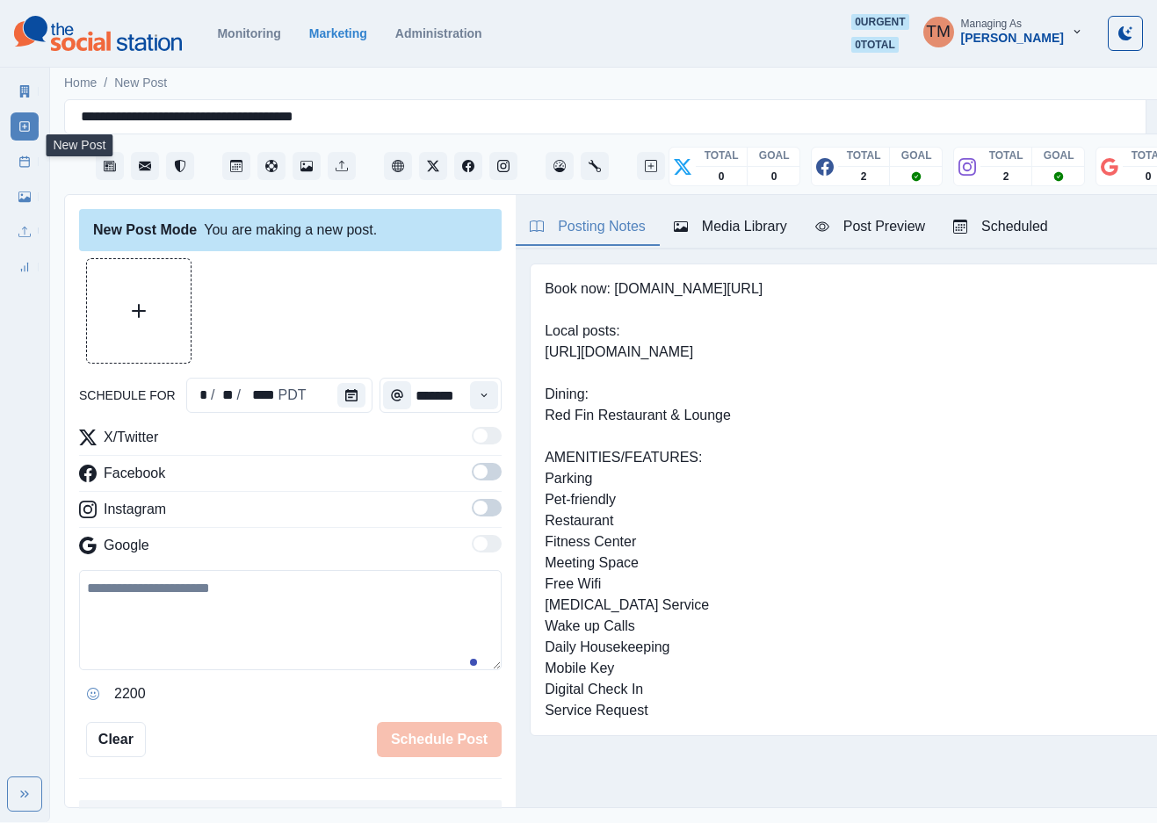
scroll to position [18, 0]
click at [346, 389] on icon "Calendar" at bounding box center [351, 395] width 12 height 12
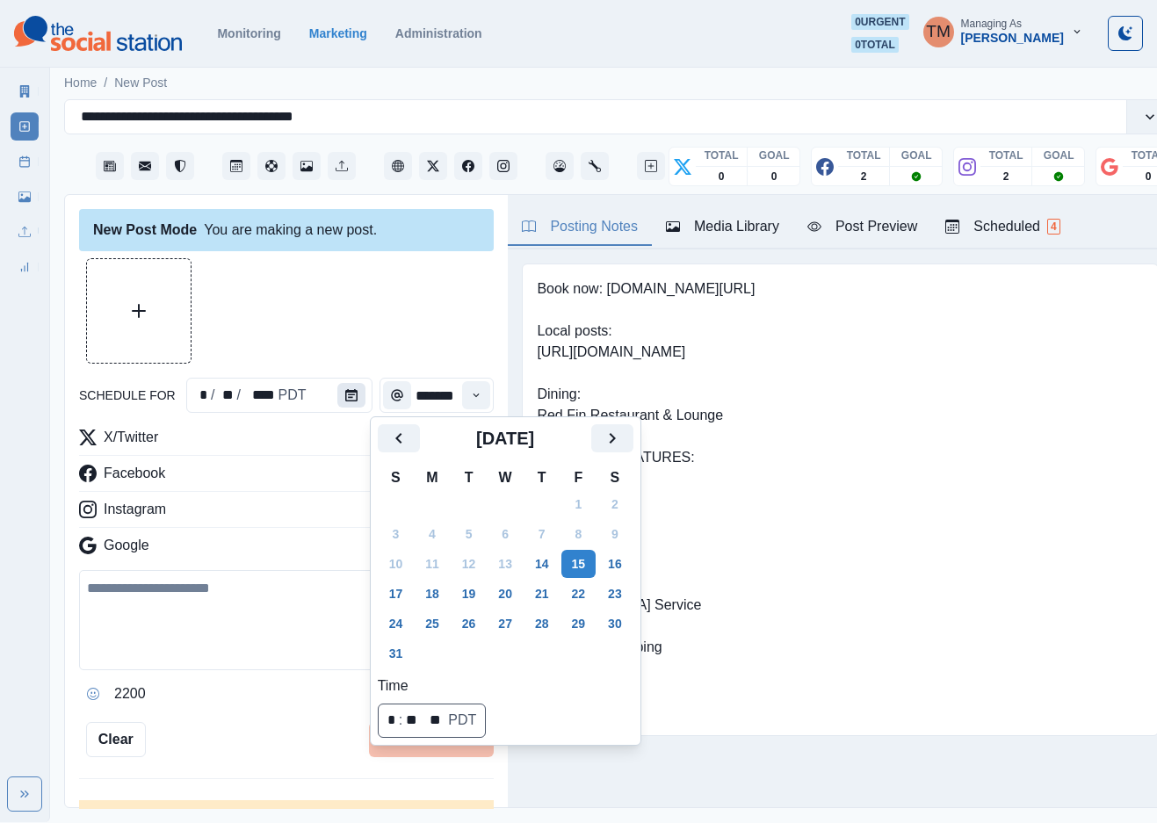
scroll to position [0, 0]
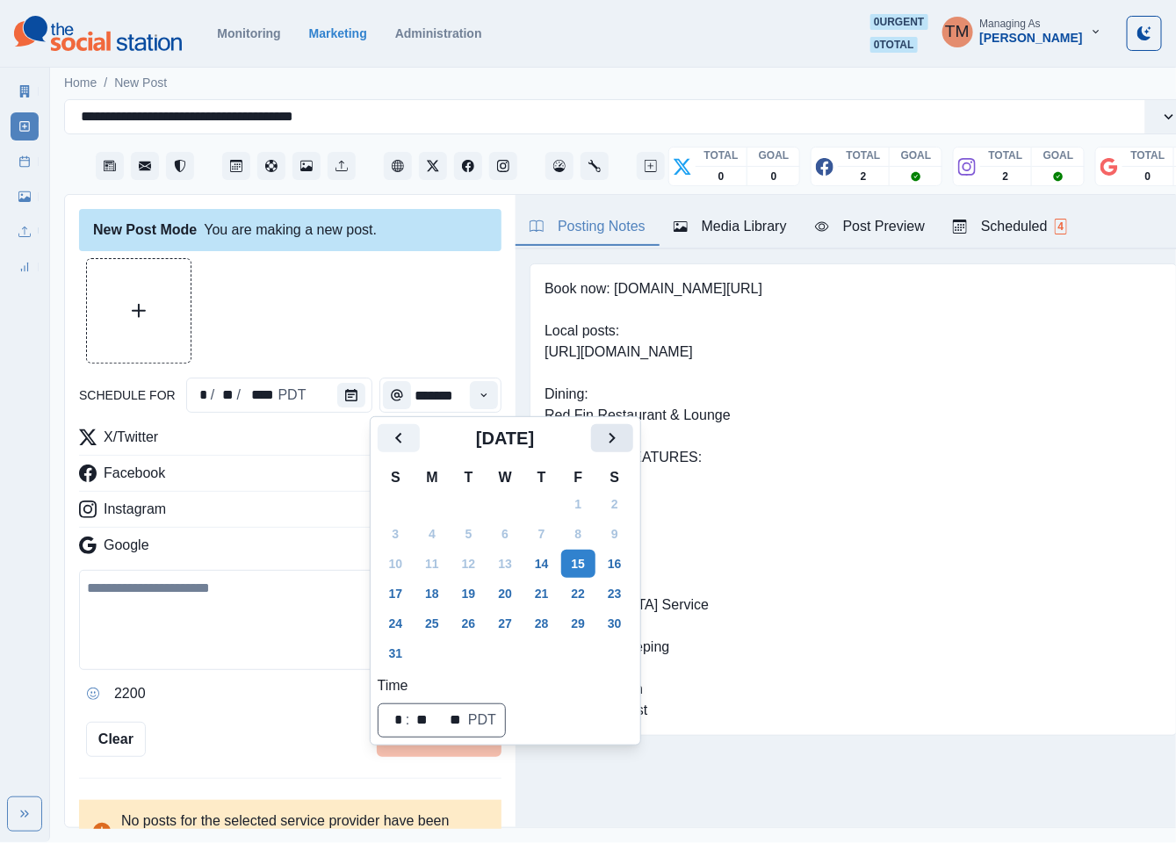
click at [619, 443] on icon "Next" at bounding box center [612, 438] width 21 height 21
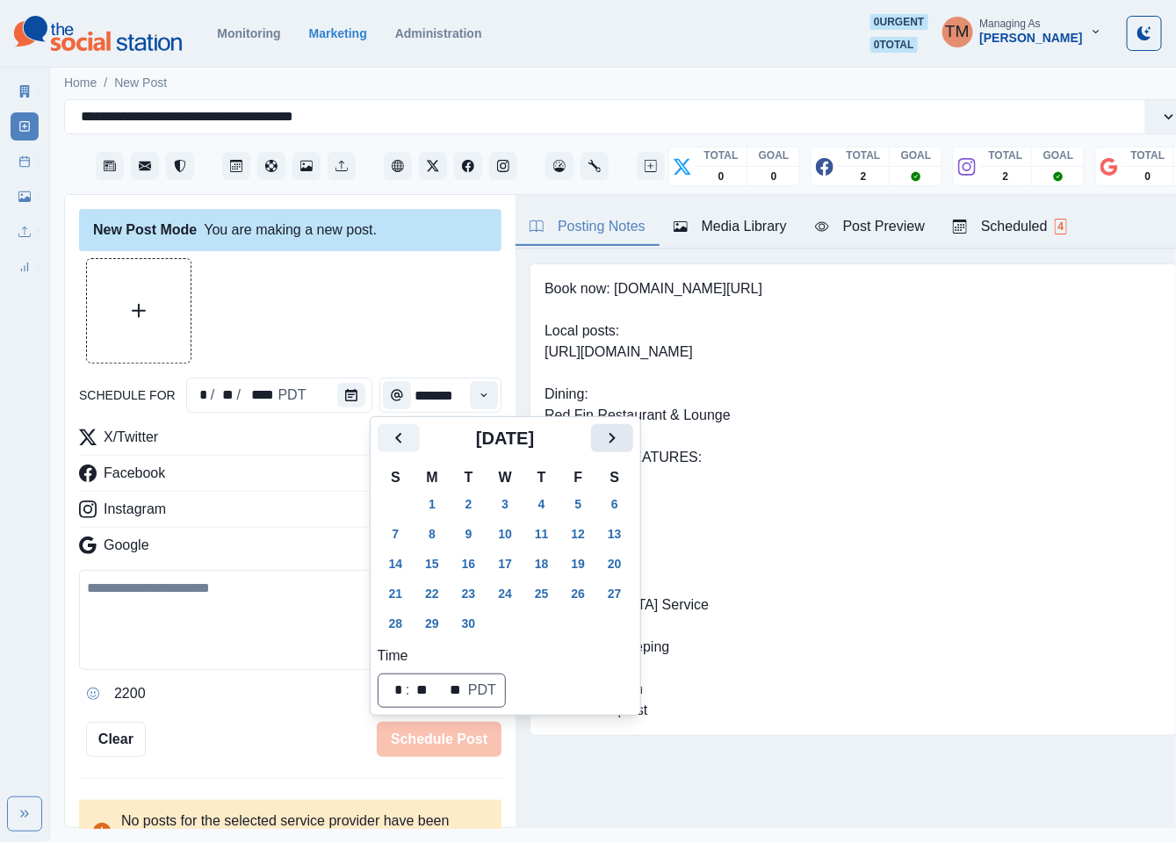
click at [619, 443] on icon "Next" at bounding box center [612, 438] width 21 height 21
click at [507, 533] on button "8" at bounding box center [505, 534] width 35 height 28
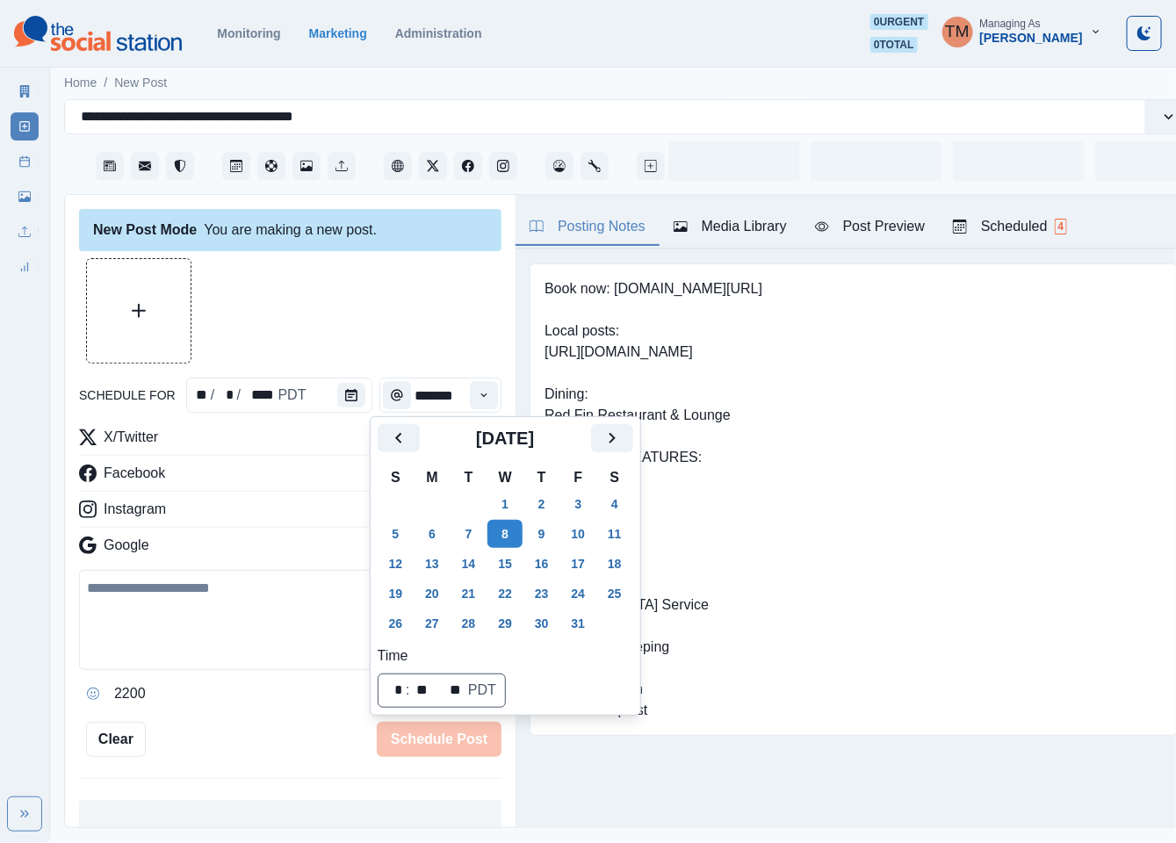
click at [348, 328] on div at bounding box center [290, 310] width 423 height 105
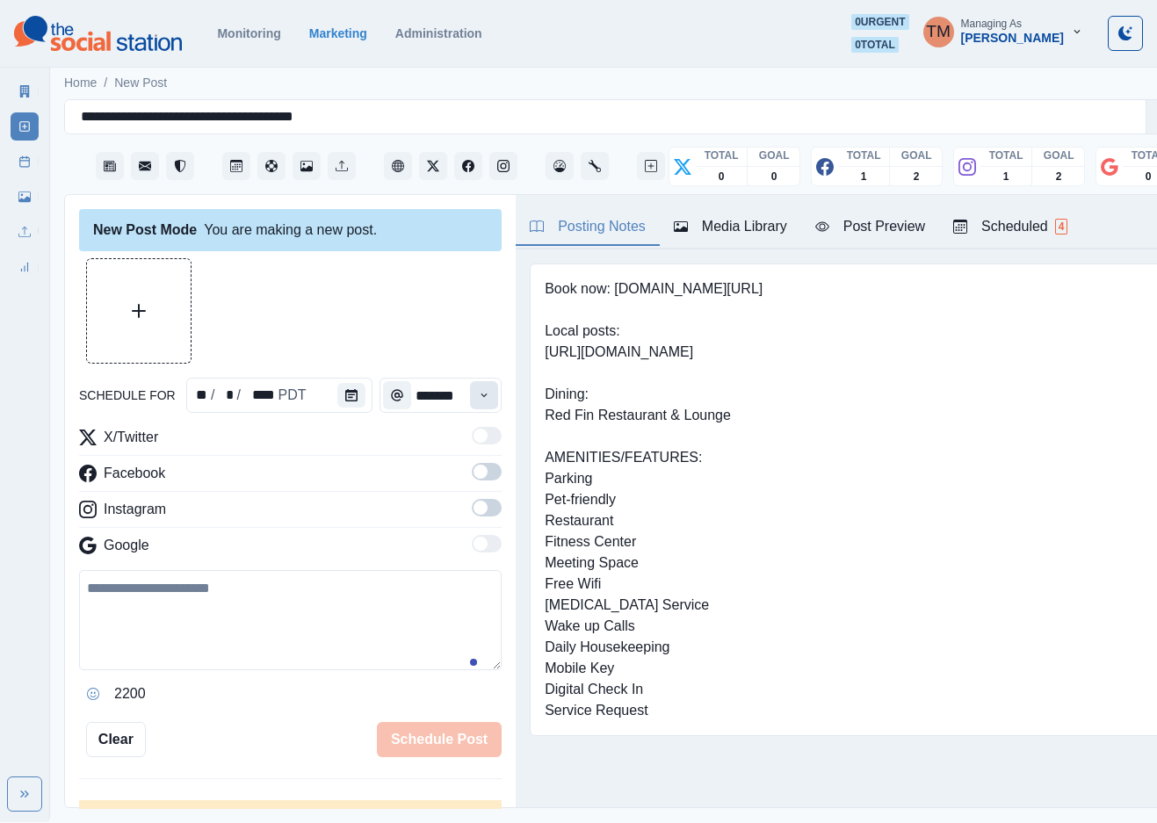
click at [470, 403] on button "Time" at bounding box center [484, 395] width 28 height 28
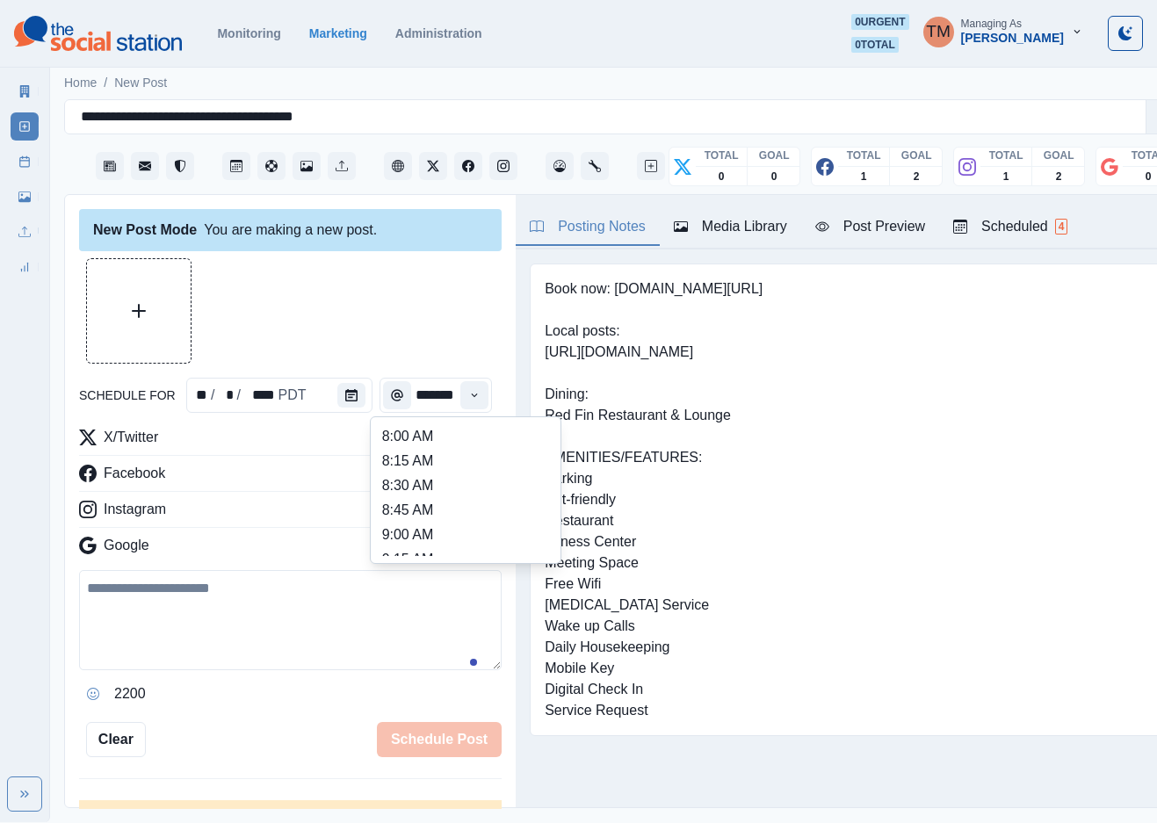
scroll to position [622, 0]
click at [472, 459] on li "2:30 PM" at bounding box center [466, 454] width 176 height 25
type input "*******"
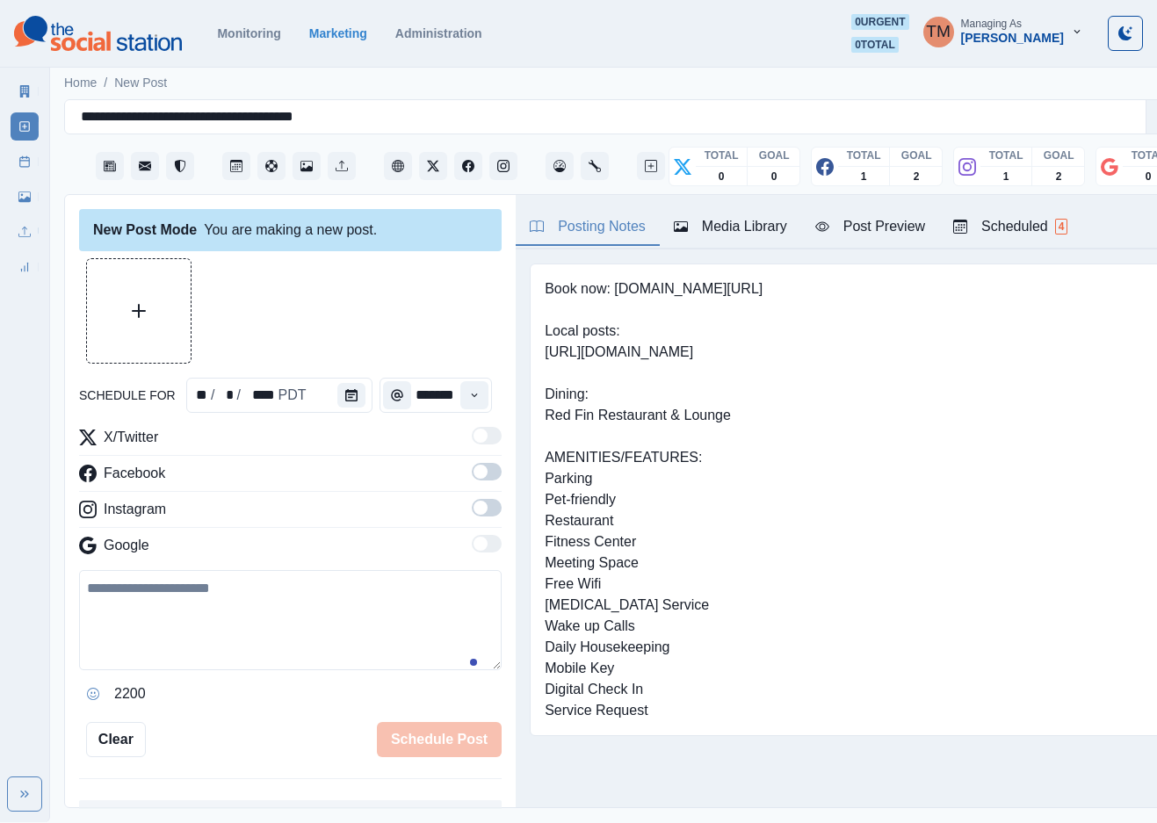
drag, startPoint x: 467, startPoint y: 466, endPoint x: 482, endPoint y: 503, distance: 39.8
click at [472, 472] on span at bounding box center [487, 472] width 30 height 18
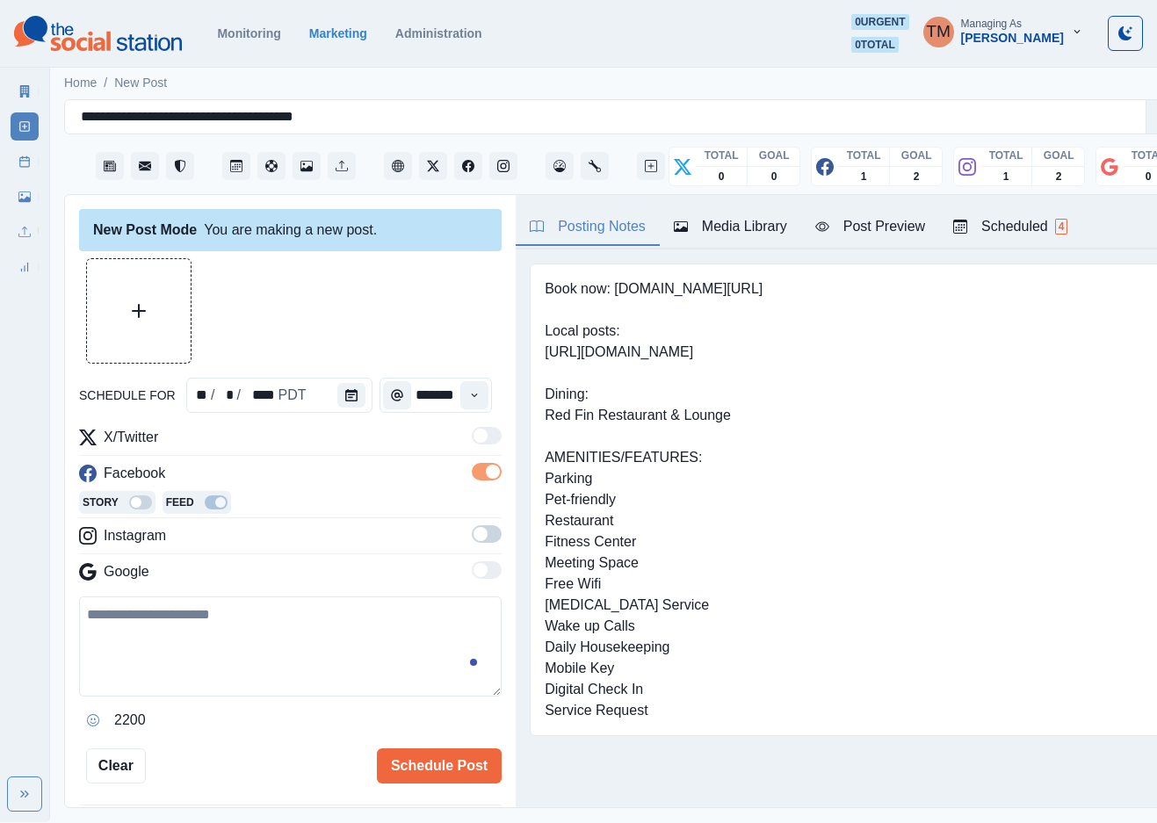
scroll to position [0, 0]
click at [472, 539] on span at bounding box center [487, 534] width 30 height 18
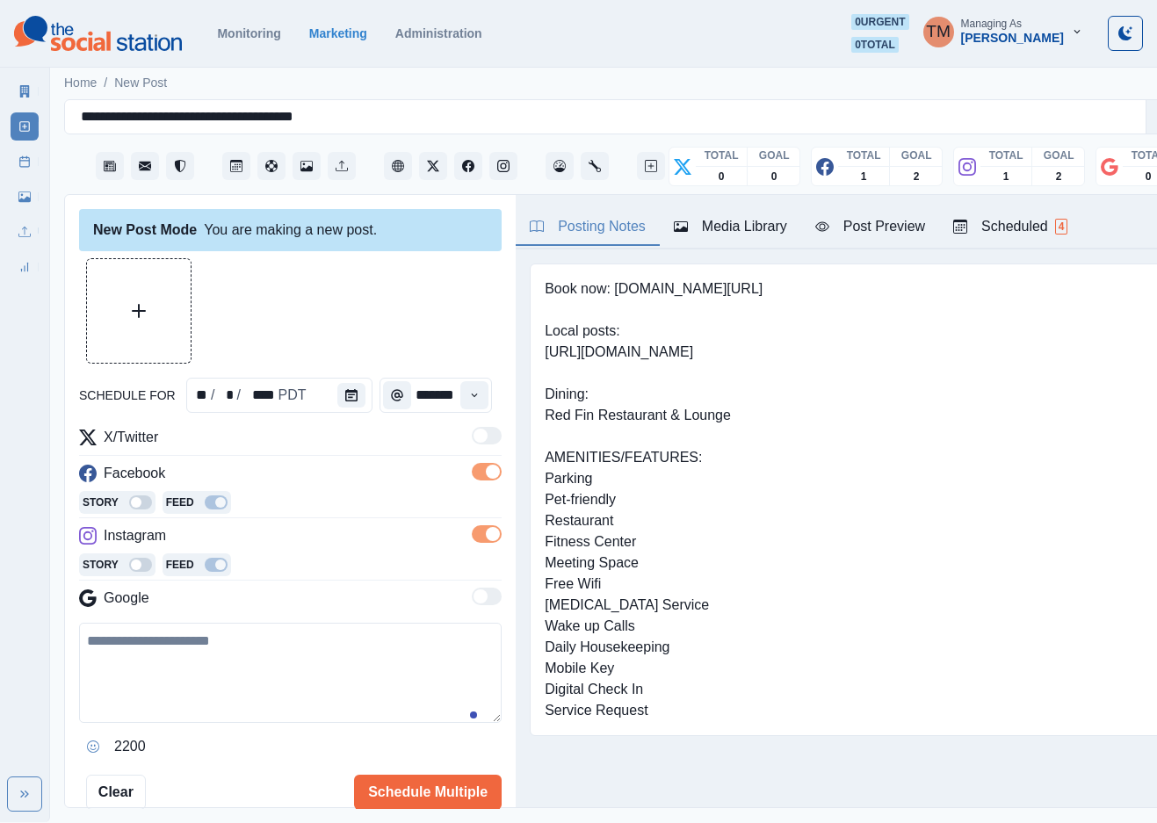
click at [170, 668] on textarea at bounding box center [290, 673] width 423 height 100
paste textarea "**********"
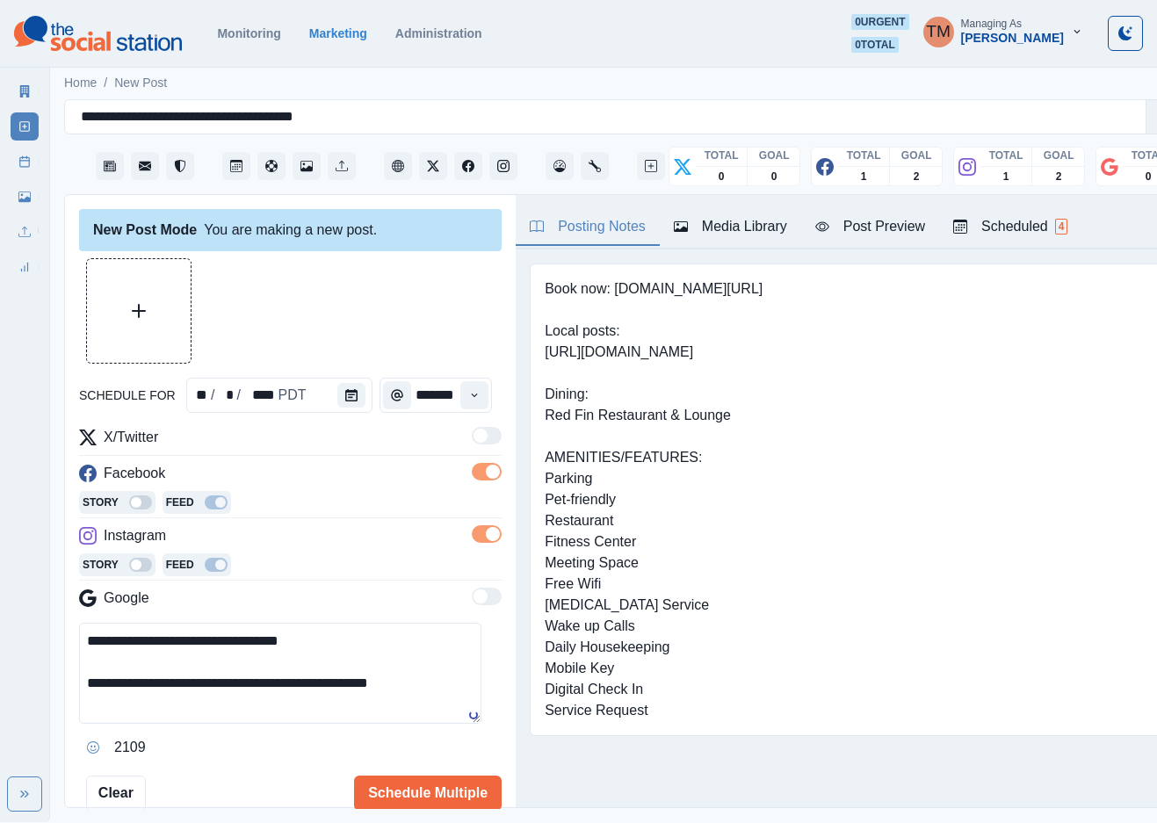
type textarea "**********"
click at [143, 307] on icon "Upload Media" at bounding box center [139, 311] width 14 height 14
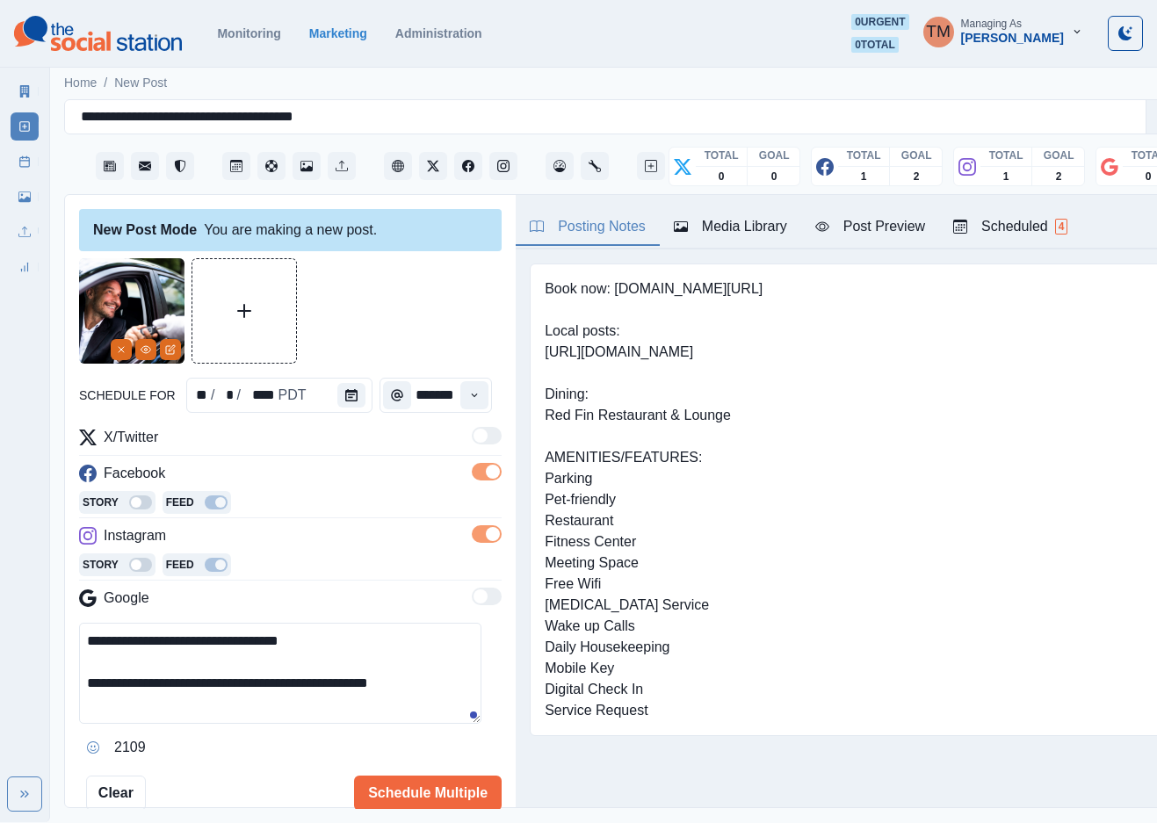
click at [876, 222] on div "Post Preview" at bounding box center [870, 226] width 110 height 21
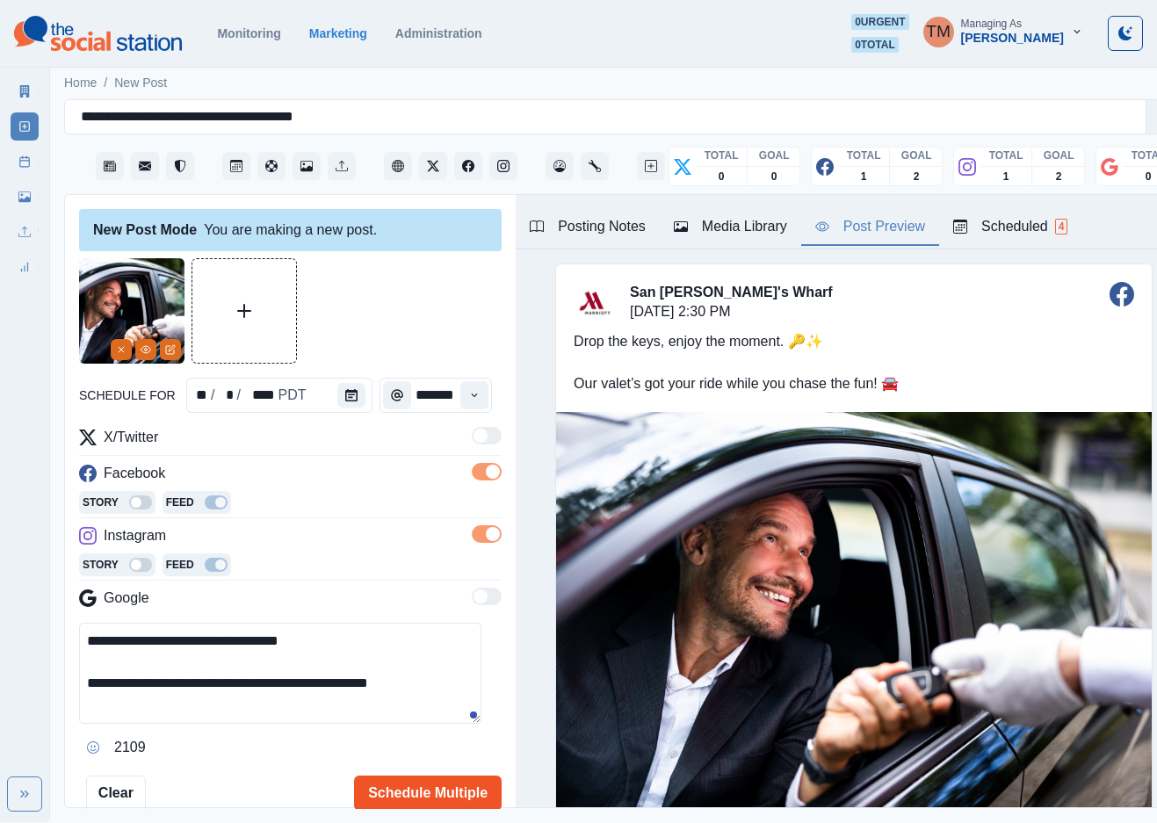
click at [412, 793] on button "Schedule Multiple" at bounding box center [428, 793] width 148 height 35
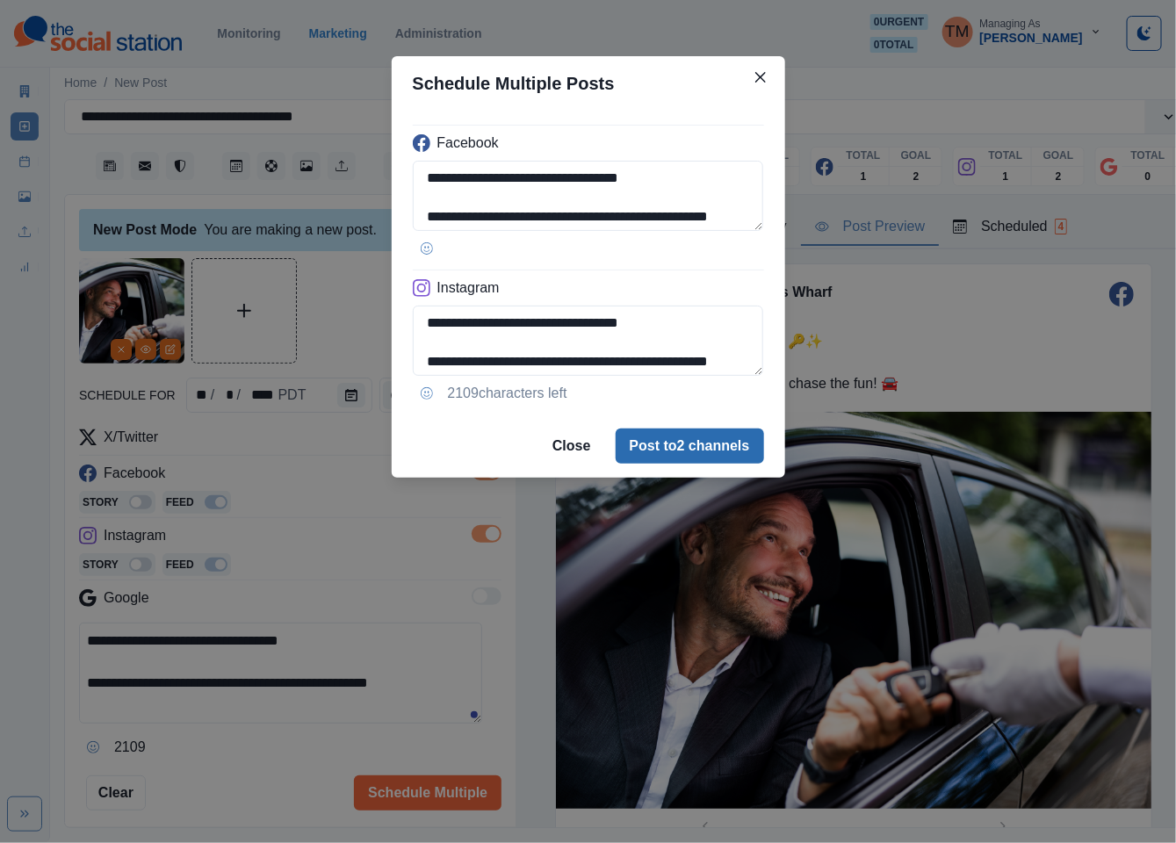
click at [717, 464] on button "Post to 2 channels" at bounding box center [690, 446] width 148 height 35
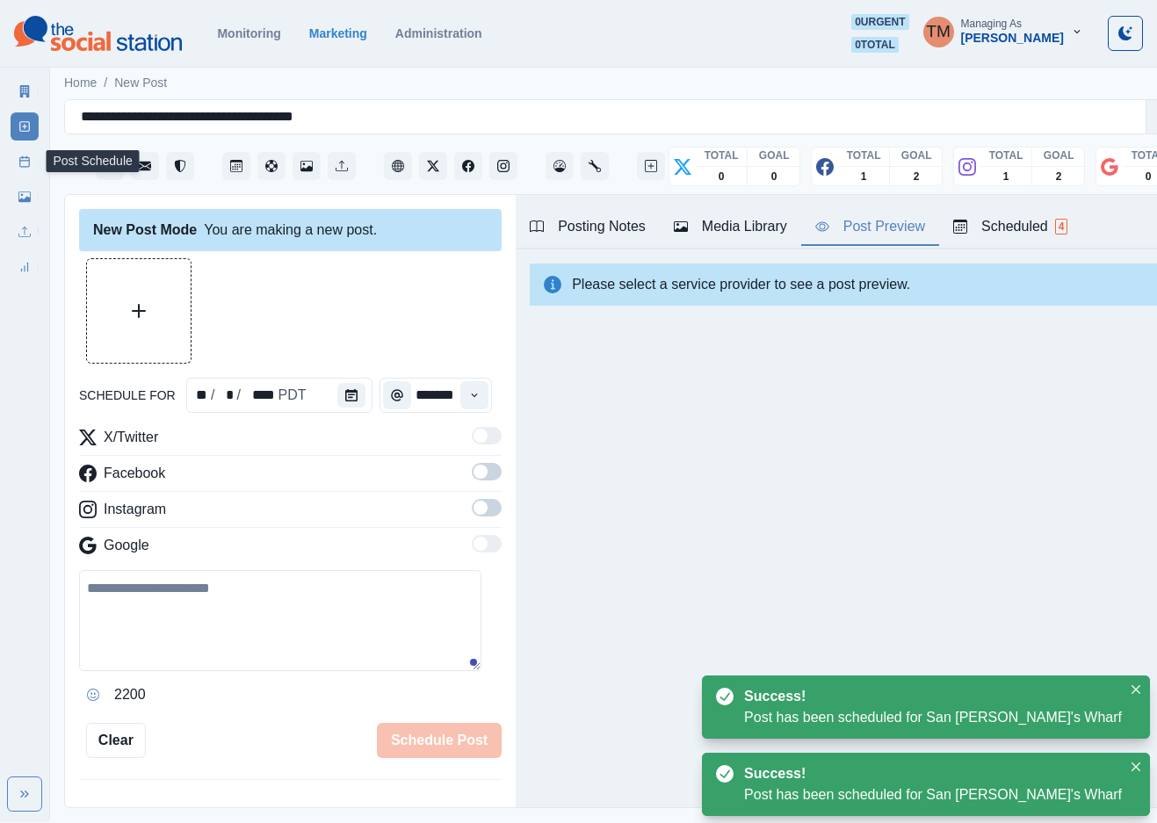
click at [24, 162] on icon at bounding box center [24, 161] width 12 height 12
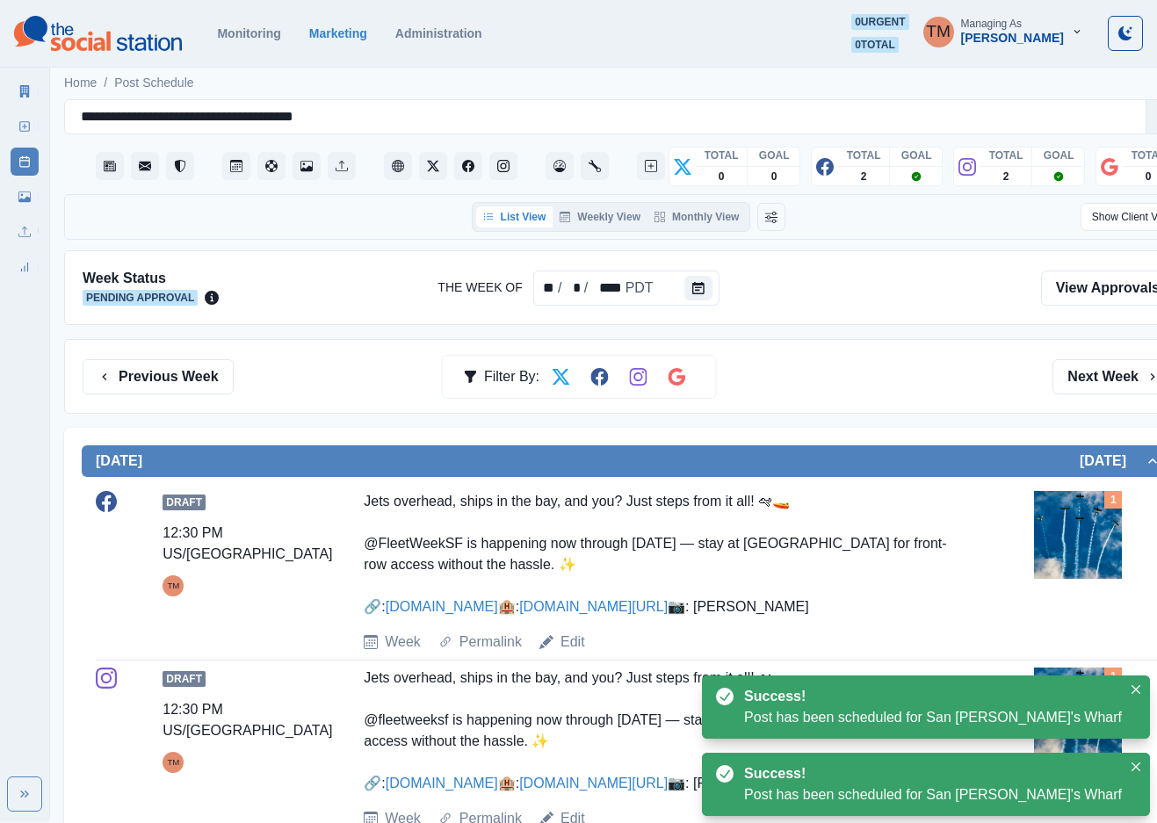
drag, startPoint x: 828, startPoint y: 375, endPoint x: 836, endPoint y: 407, distance: 32.6
click at [828, 377] on div "Previous Week Filter By: Next Week" at bounding box center [629, 376] width 1092 height 35
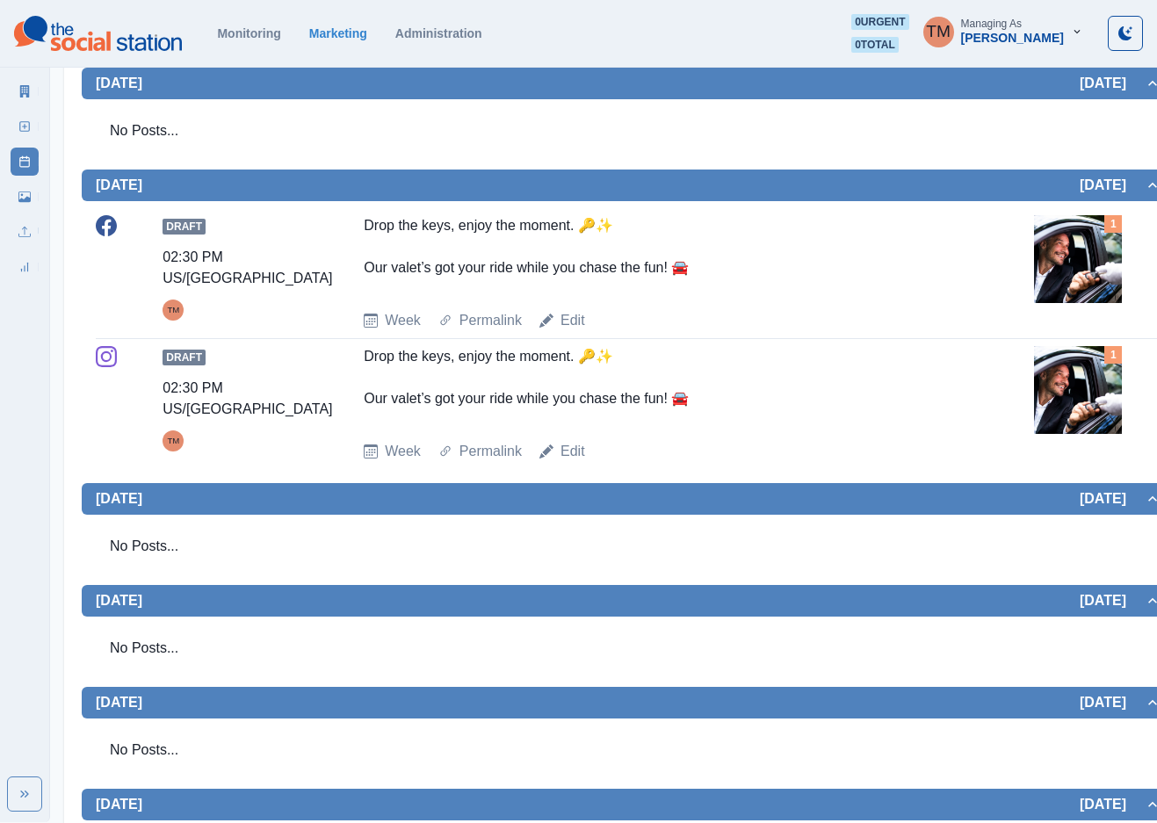
scroll to position [1010, 0]
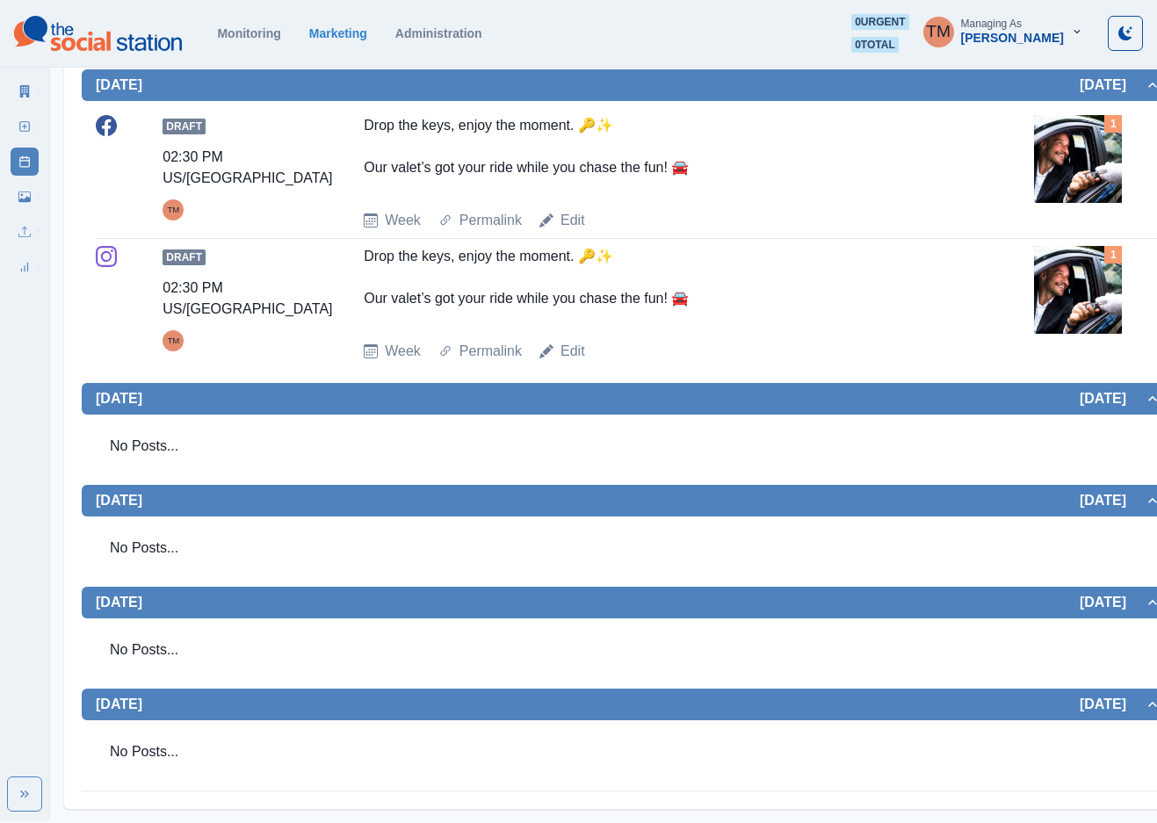
click at [1058, 295] on img at bounding box center [1078, 290] width 88 height 88
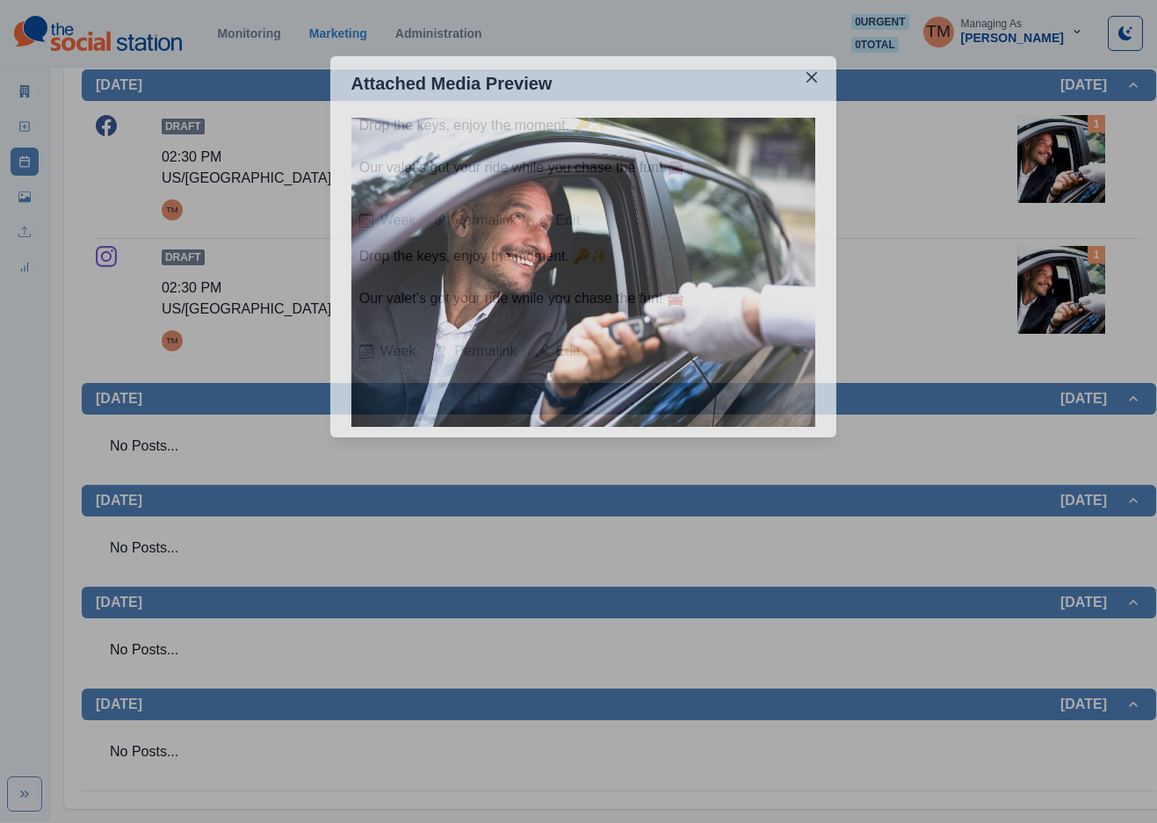
scroll to position [991, 0]
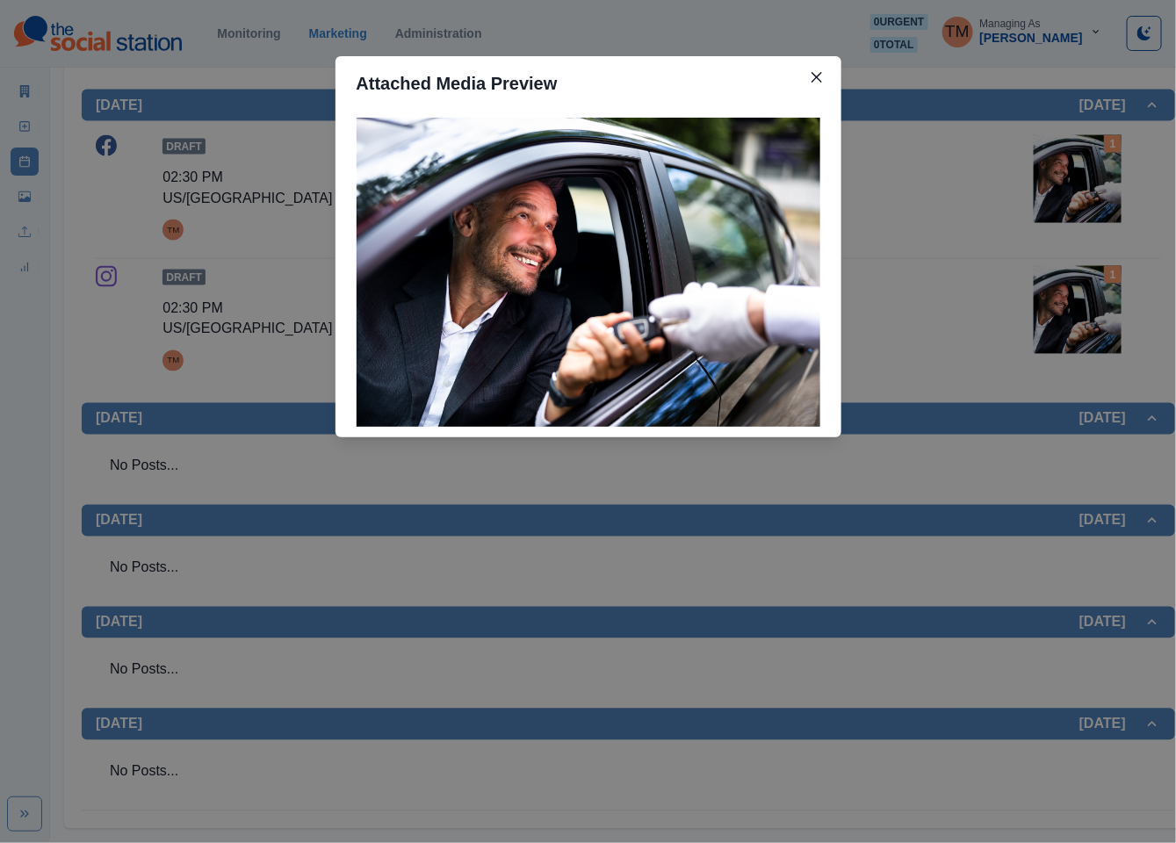
click at [1088, 325] on div "Attached Media Preview" at bounding box center [588, 421] width 1176 height 843
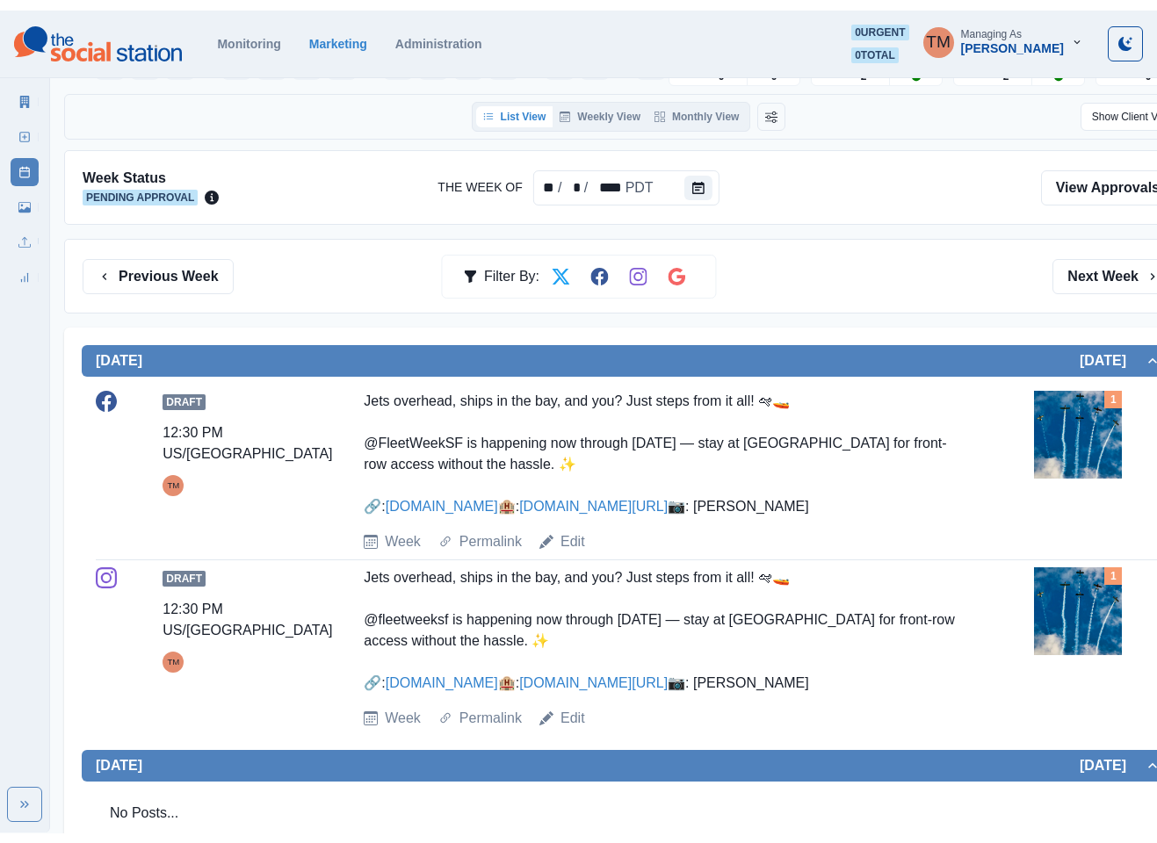
scroll to position [0, 0]
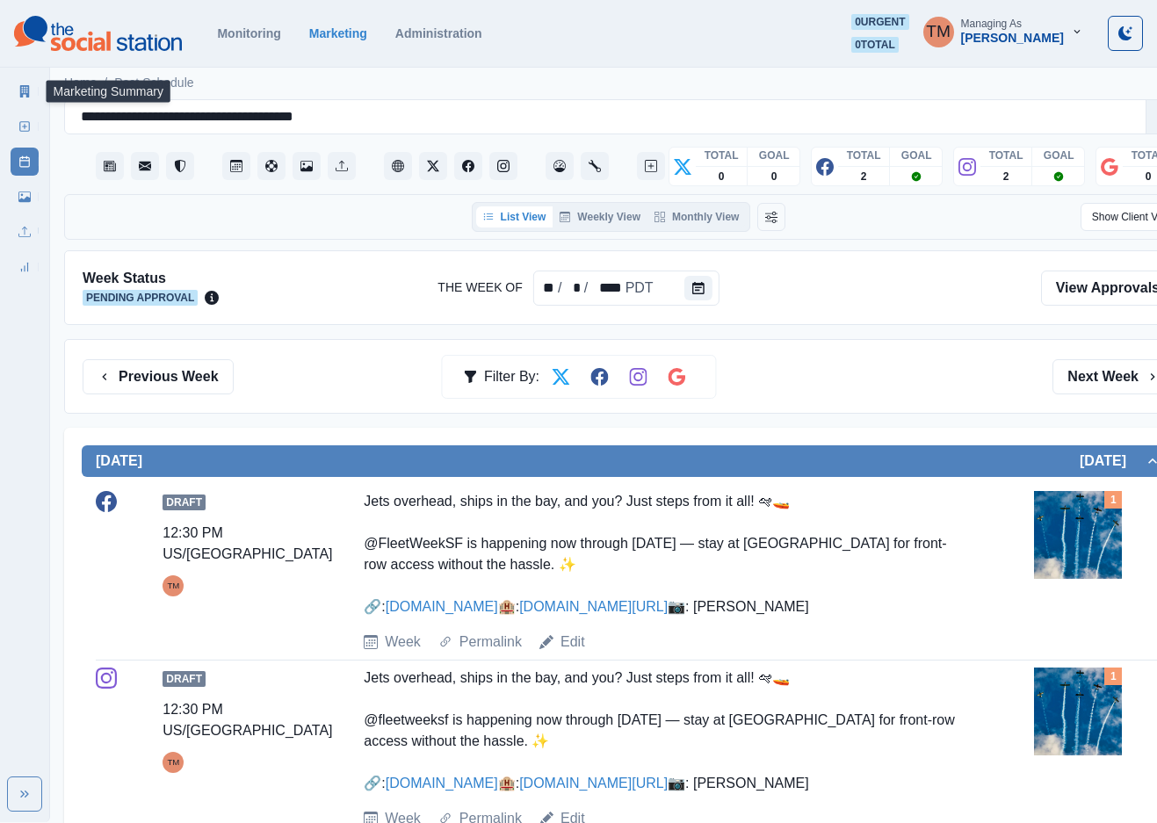
click at [32, 98] on link "Marketing Summary" at bounding box center [25, 91] width 28 height 28
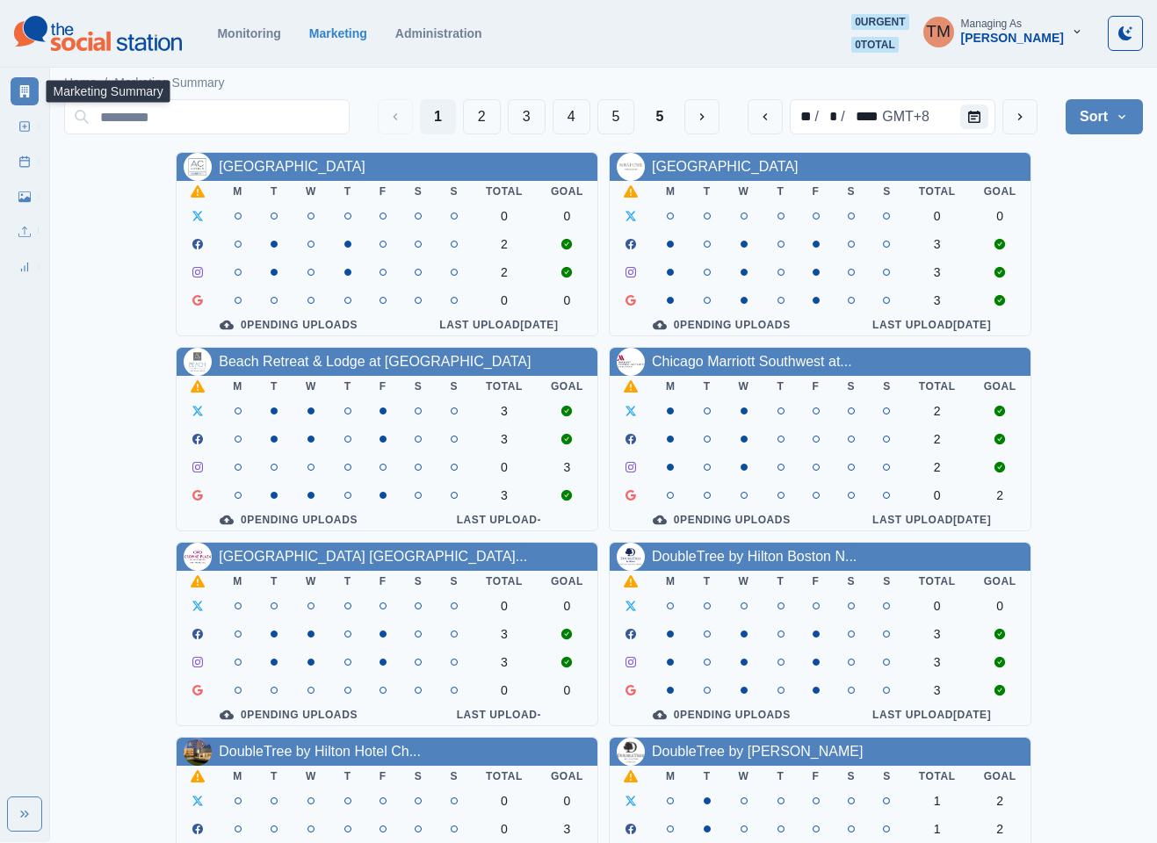
click at [1110, 258] on div "[GEOGRAPHIC_DATA] Downtown M T W T F S S Total Goal 0 0 2 2 0 0 0 Pending Uploa…" at bounding box center [603, 732] width 1079 height 1160
click at [567, 121] on button "4" at bounding box center [572, 116] width 38 height 35
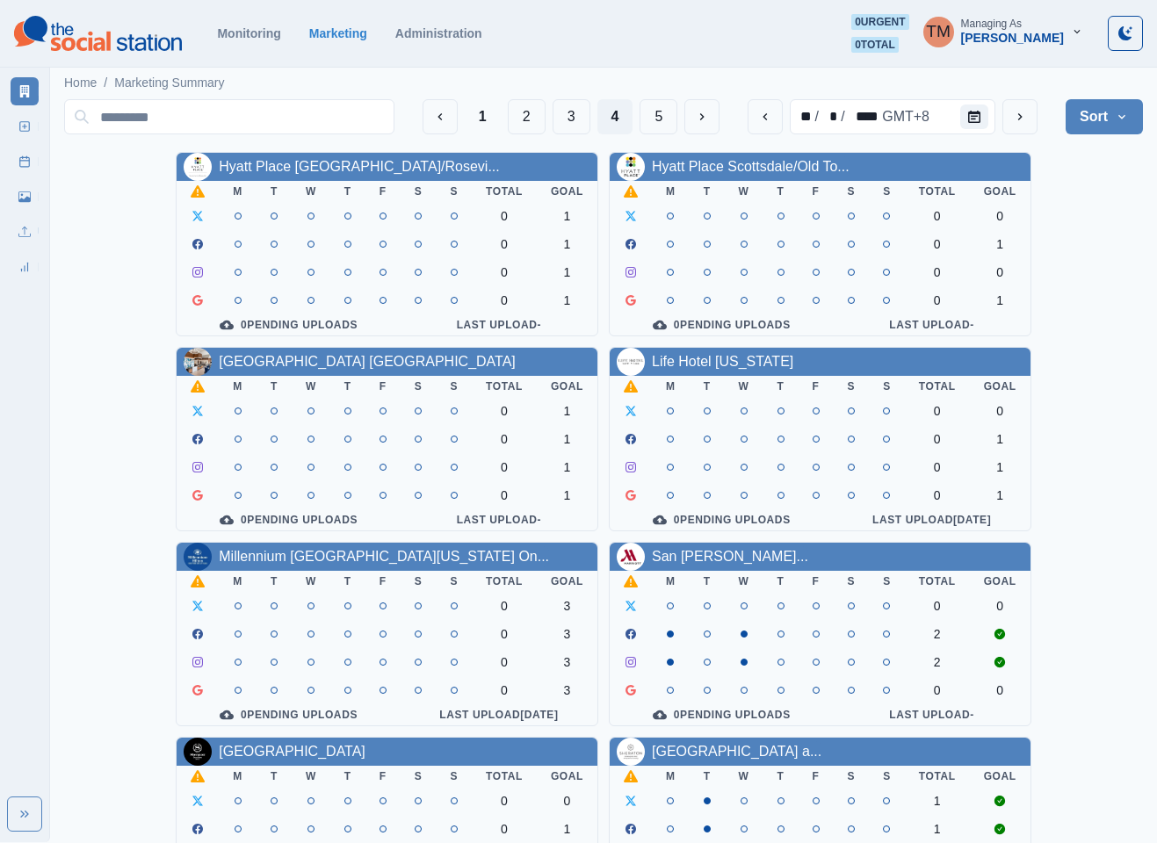
click at [1096, 258] on div "Hyatt Place [GEOGRAPHIC_DATA]/Rosevi... M T W T F S S Total Goal 0 1 0 1 0 1 0 …" at bounding box center [603, 732] width 1079 height 1160
drag, startPoint x: 1065, startPoint y: 222, endPoint x: 293, endPoint y: 80, distance: 784.3
click at [1063, 222] on div "Hyatt Place [GEOGRAPHIC_DATA]/Rosevi... M T W T F S S Total Goal 0 1 0 1 0 1 0 …" at bounding box center [603, 732] width 1079 height 1160
click at [21, 88] on icon at bounding box center [25, 91] width 10 height 12
drag, startPoint x: 1097, startPoint y: 277, endPoint x: 452, endPoint y: 162, distance: 655.9
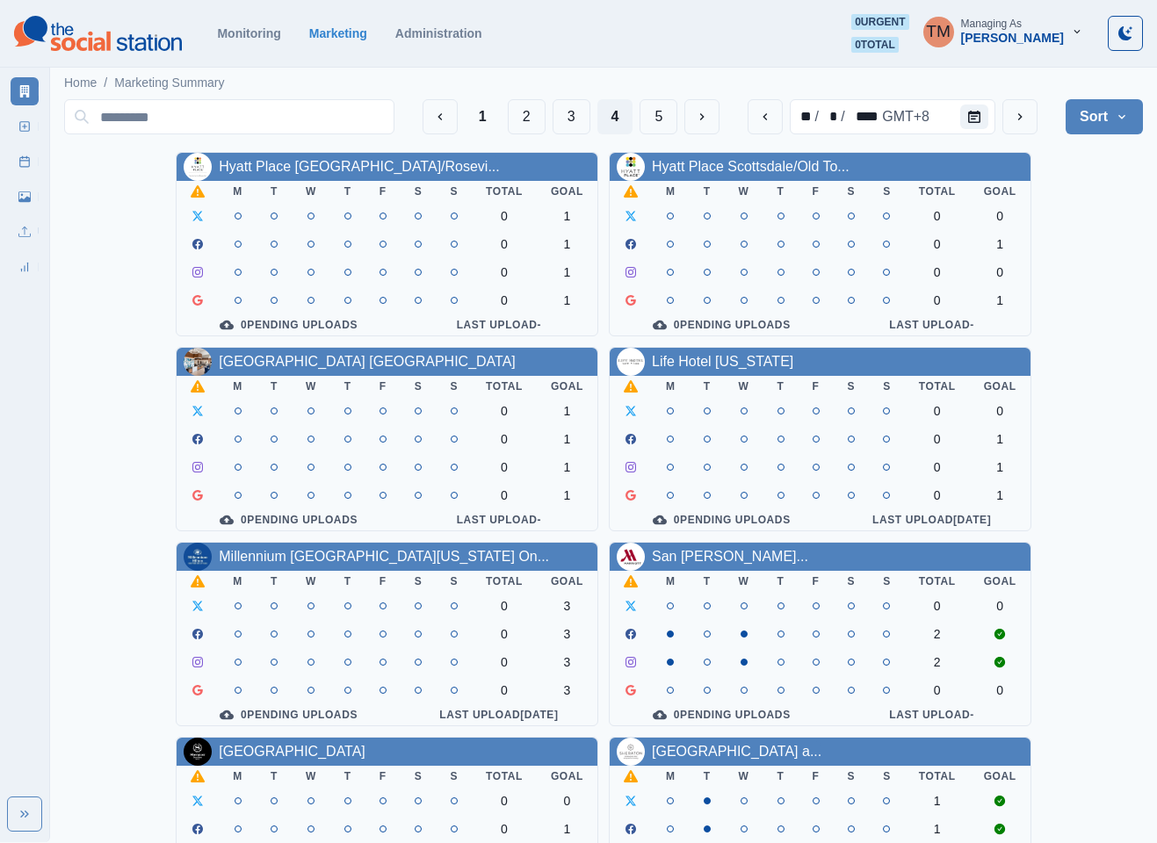
click at [1088, 271] on div "Hyatt Place [GEOGRAPHIC_DATA]/Rosevi... M T W T F S S Total Goal 0 1 0 1 0 1 0 …" at bounding box center [603, 732] width 1079 height 1160
